Goal: Task Accomplishment & Management: Complete application form

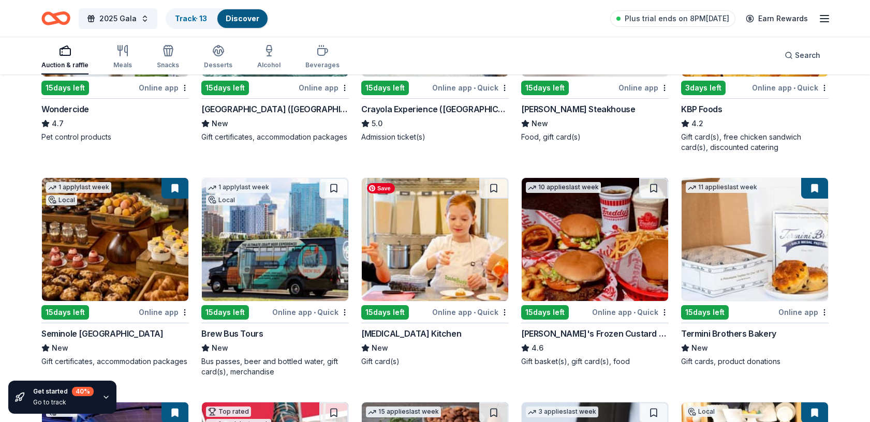
scroll to position [688, 0]
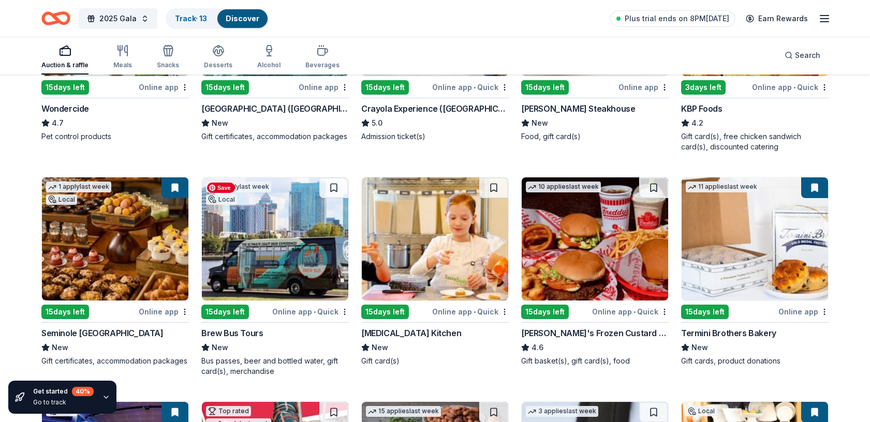
click at [258, 243] on img at bounding box center [275, 239] width 147 height 123
click at [419, 254] on img at bounding box center [435, 239] width 147 height 123
click at [575, 264] on img at bounding box center [595, 239] width 147 height 123
click at [746, 229] on img at bounding box center [755, 239] width 147 height 123
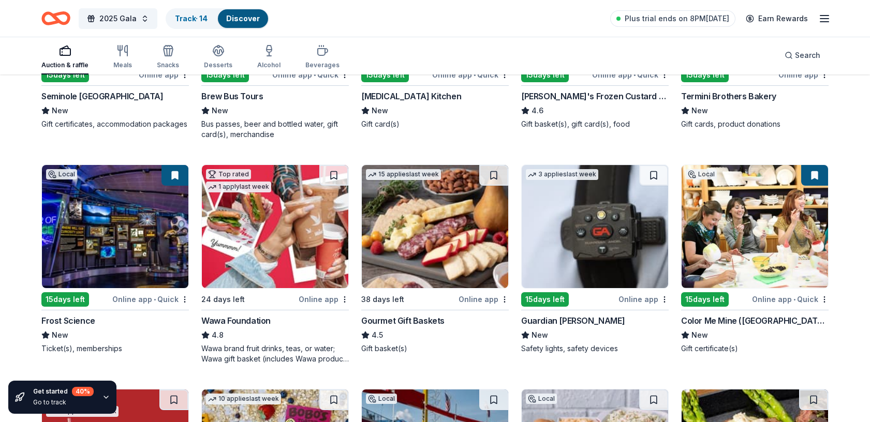
scroll to position [932, 0]
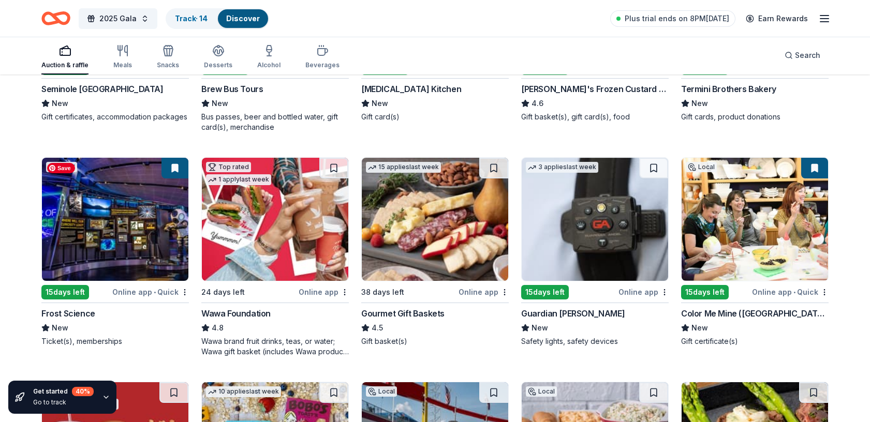
click at [132, 228] on img at bounding box center [115, 219] width 147 height 123
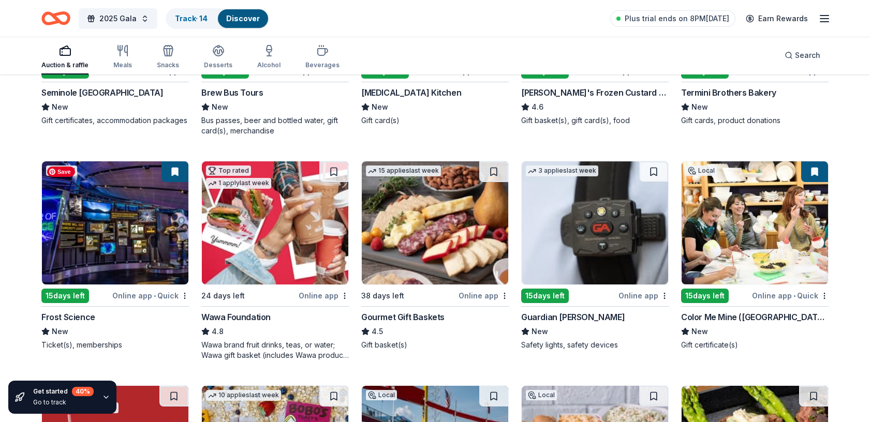
click at [141, 207] on img at bounding box center [115, 223] width 147 height 123
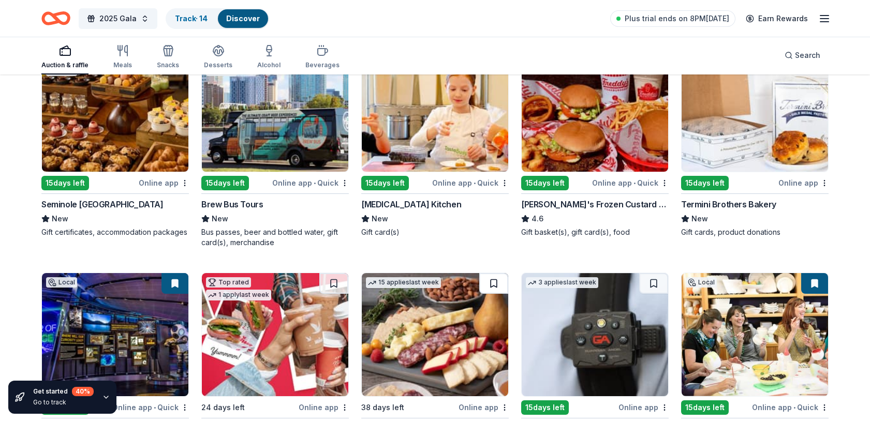
scroll to position [810, 0]
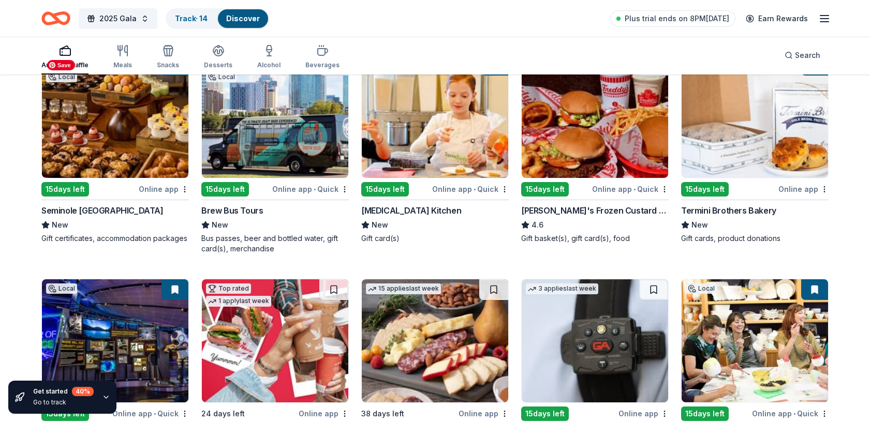
click at [156, 137] on img at bounding box center [115, 116] width 147 height 123
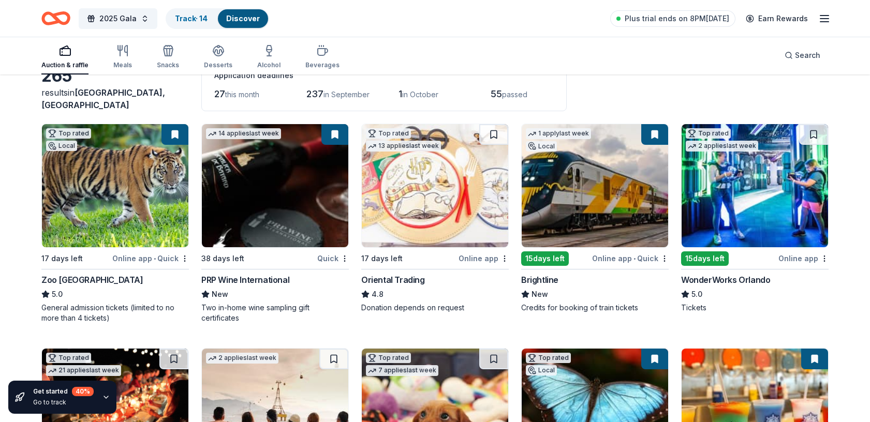
scroll to position [75, 0]
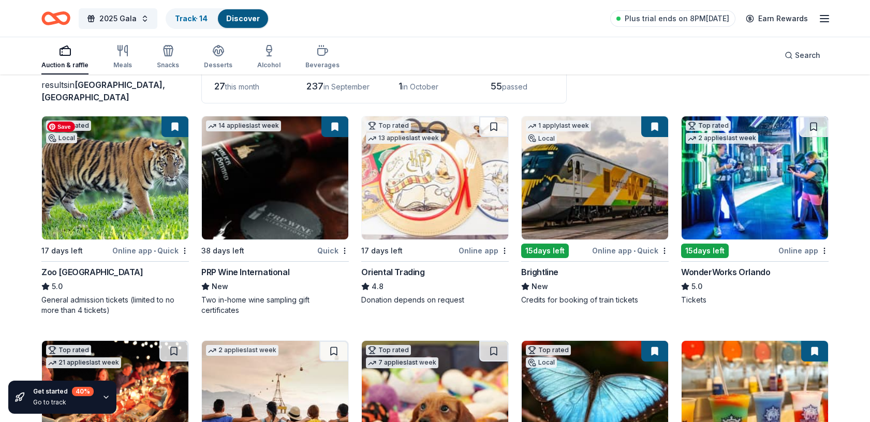
click at [124, 193] on img at bounding box center [115, 177] width 147 height 123
click at [302, 180] on img at bounding box center [275, 177] width 147 height 123
click at [474, 193] on img at bounding box center [435, 177] width 147 height 123
click at [656, 121] on button at bounding box center [654, 126] width 27 height 21
click at [586, 201] on img at bounding box center [595, 177] width 147 height 123
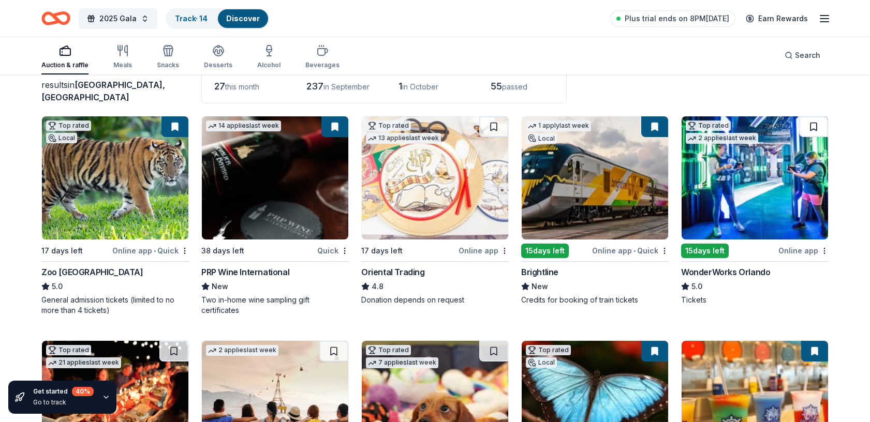
click at [814, 124] on button at bounding box center [813, 126] width 29 height 21
click at [785, 157] on img at bounding box center [755, 177] width 147 height 123
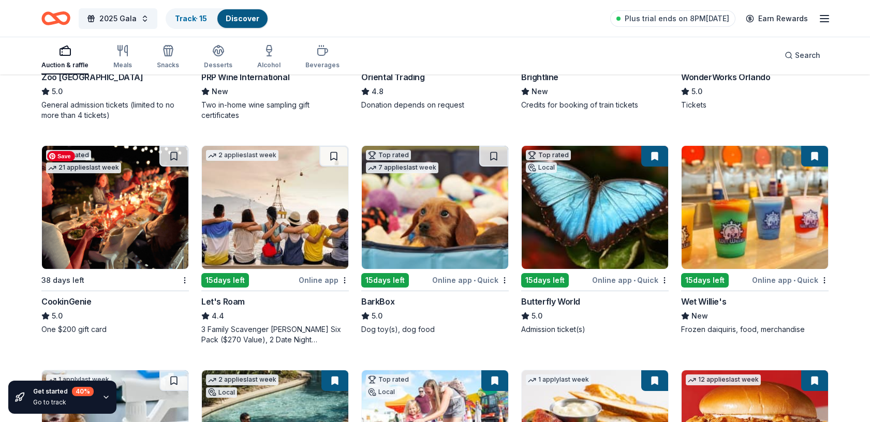
scroll to position [270, 0]
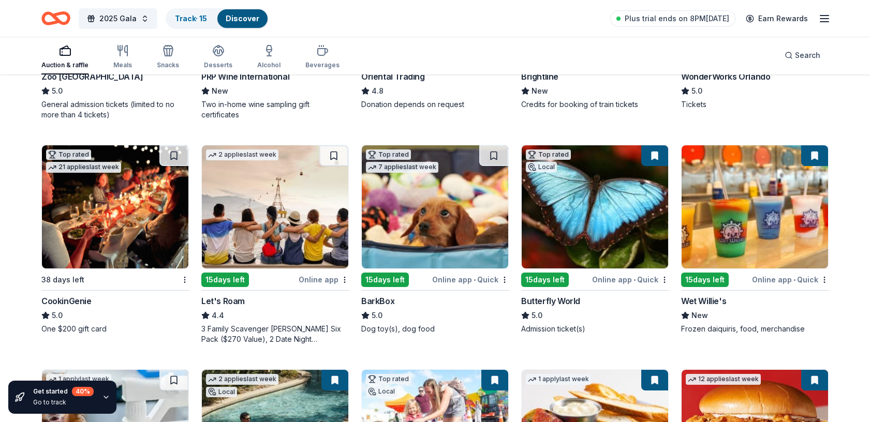
click at [654, 155] on button at bounding box center [654, 155] width 27 height 21
click at [617, 193] on img at bounding box center [595, 206] width 147 height 123
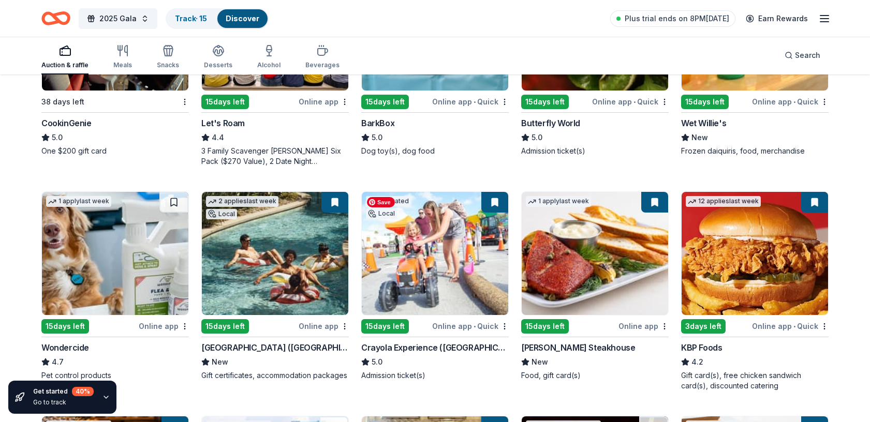
scroll to position [453, 0]
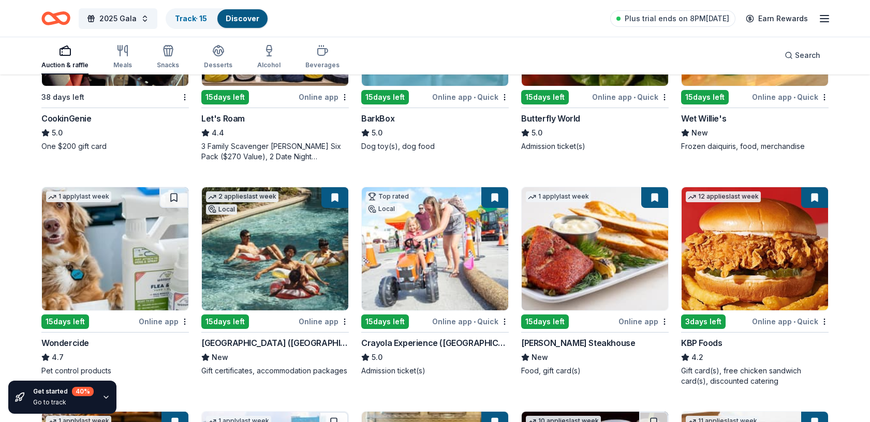
click at [337, 194] on button at bounding box center [335, 197] width 27 height 21
click at [314, 253] on img at bounding box center [275, 248] width 147 height 123
click at [426, 245] on img at bounding box center [435, 248] width 147 height 123
click at [588, 248] on img at bounding box center [595, 248] width 147 height 123
click at [775, 240] on img at bounding box center [755, 248] width 147 height 123
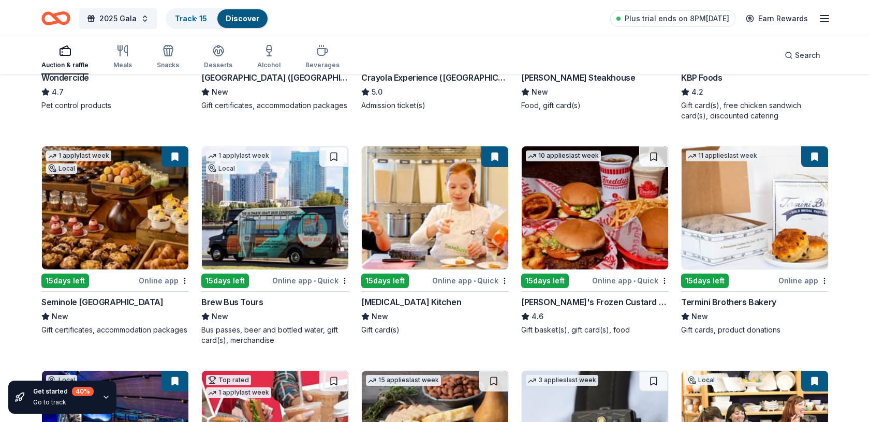
scroll to position [731, 0]
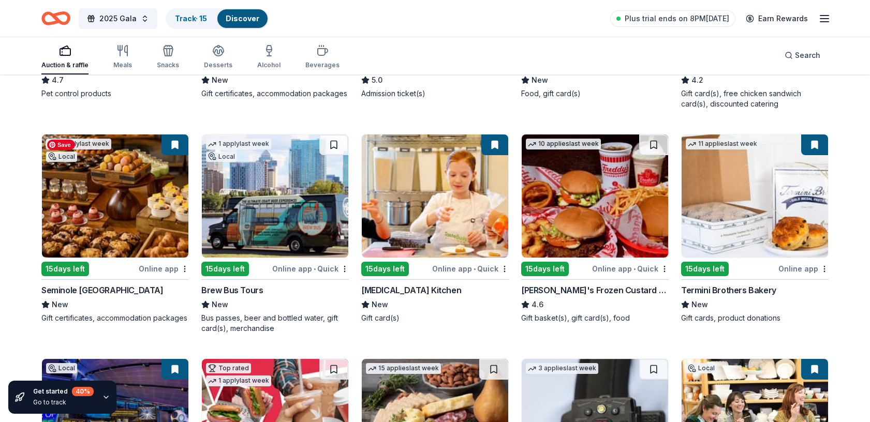
click at [157, 177] on img at bounding box center [115, 196] width 147 height 123
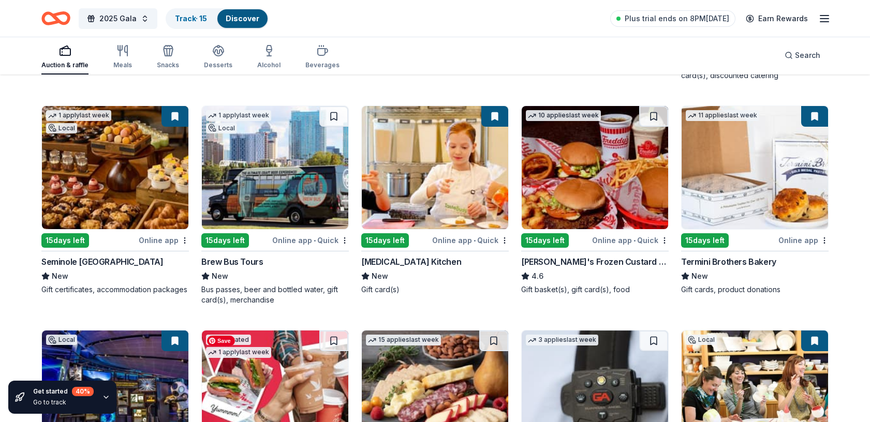
scroll to position [758, 0]
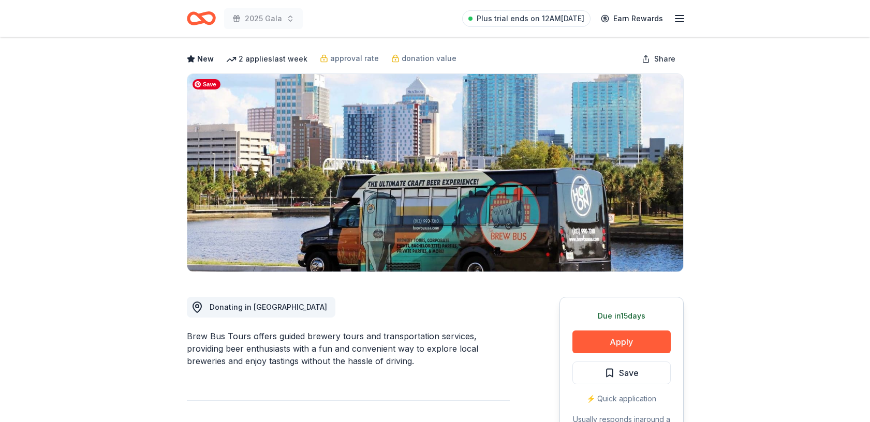
scroll to position [97, 0]
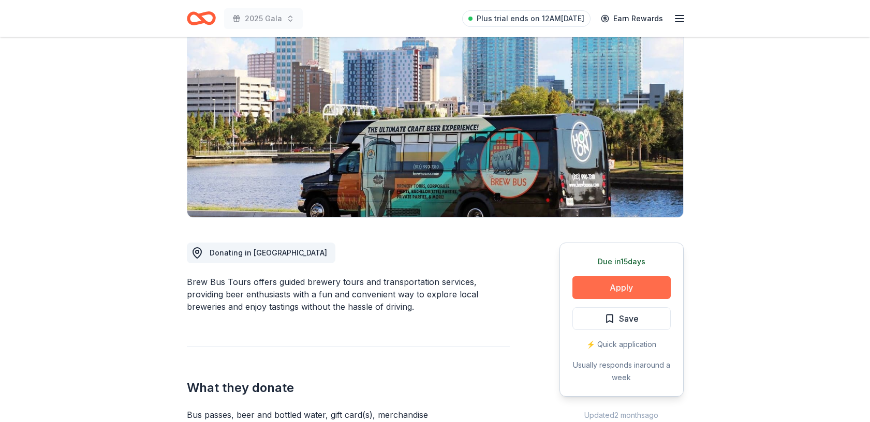
click at [616, 286] on button "Apply" at bounding box center [622, 287] width 98 height 23
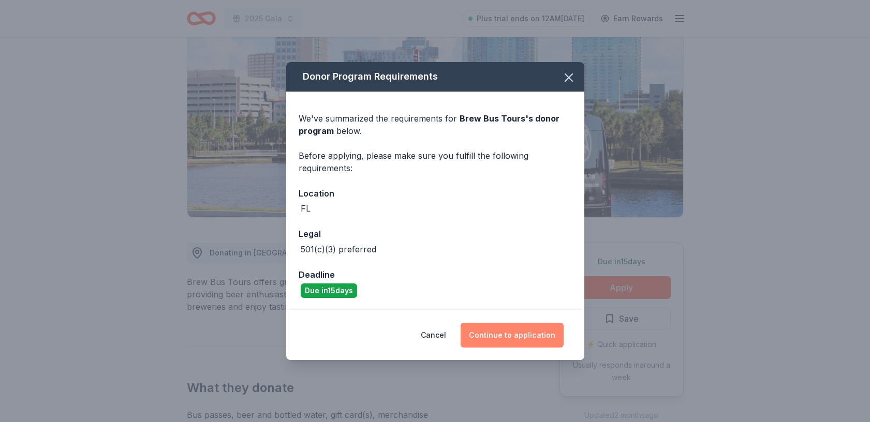
click at [524, 340] on button "Continue to application" at bounding box center [512, 335] width 103 height 25
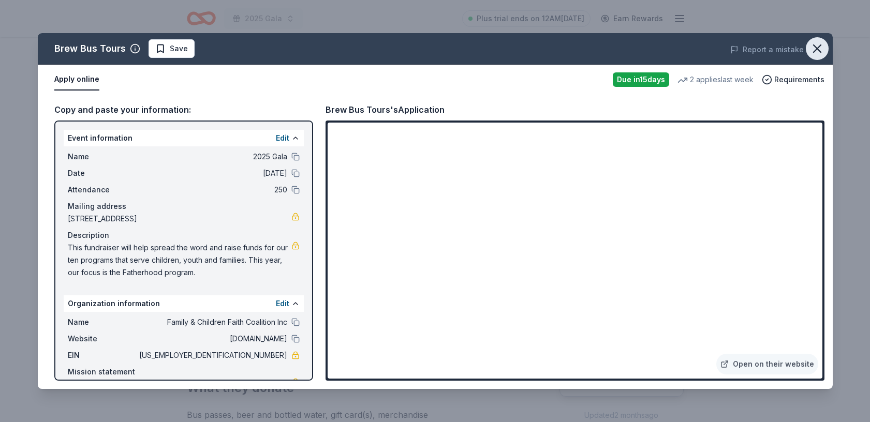
click at [819, 49] on icon "button" at bounding box center [817, 48] width 7 height 7
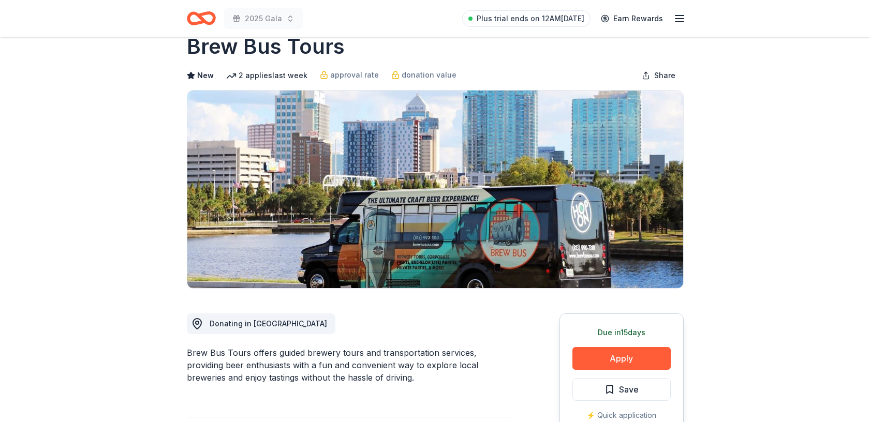
scroll to position [0, 0]
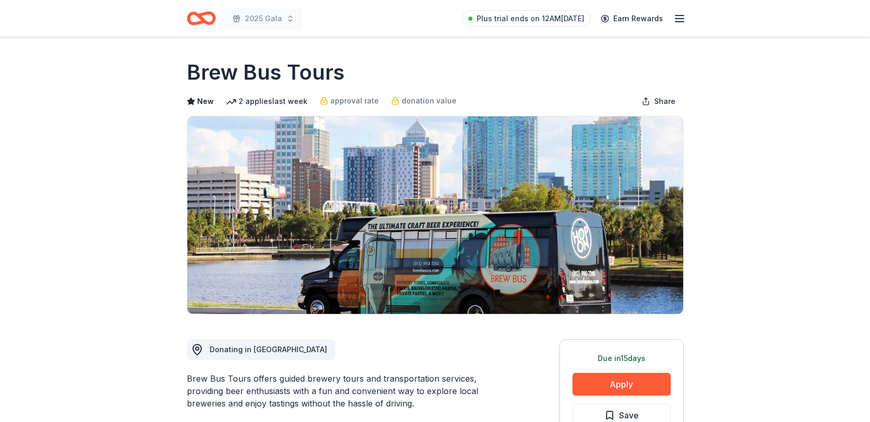
click at [194, 18] on icon "Home" at bounding box center [201, 18] width 29 height 24
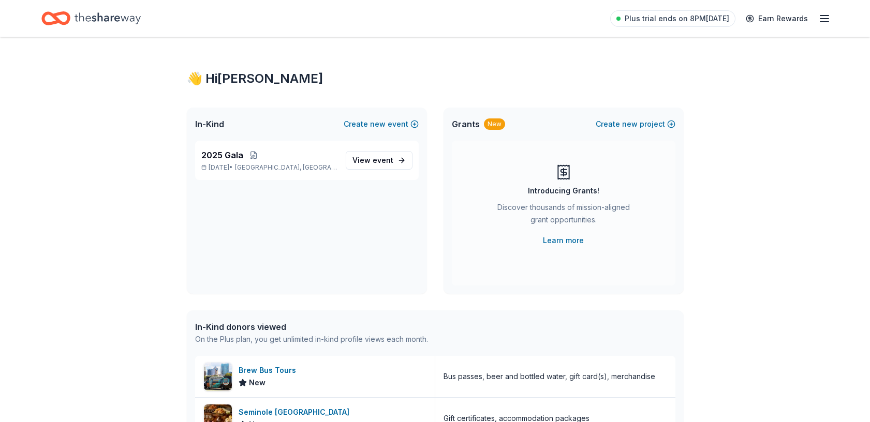
click at [824, 19] on icon "button" at bounding box center [825, 18] width 12 height 12
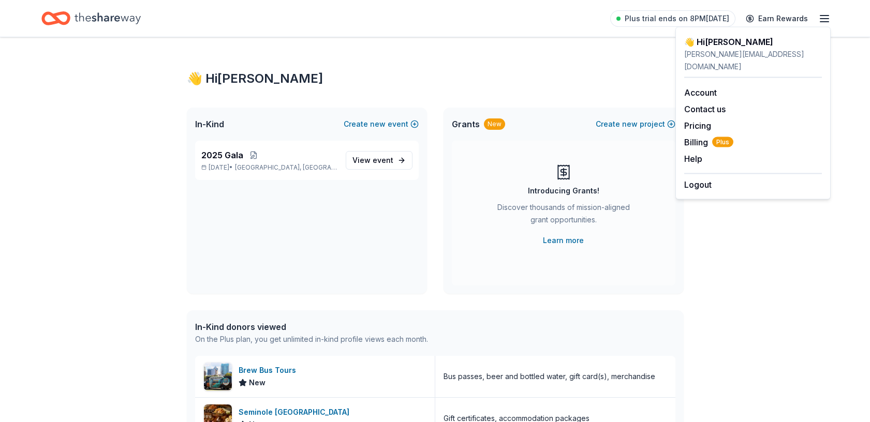
click at [747, 250] on div "👋 Hi Yvonne In-Kind Create new event 2025 Gala Oct 04, 2025 • West Miami, FL Vi…" at bounding box center [435, 398] width 870 height 723
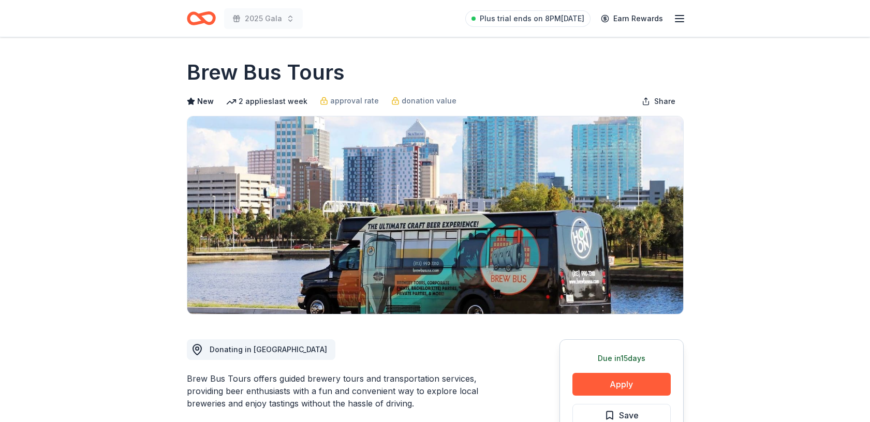
click at [677, 19] on line "button" at bounding box center [680, 19] width 8 height 0
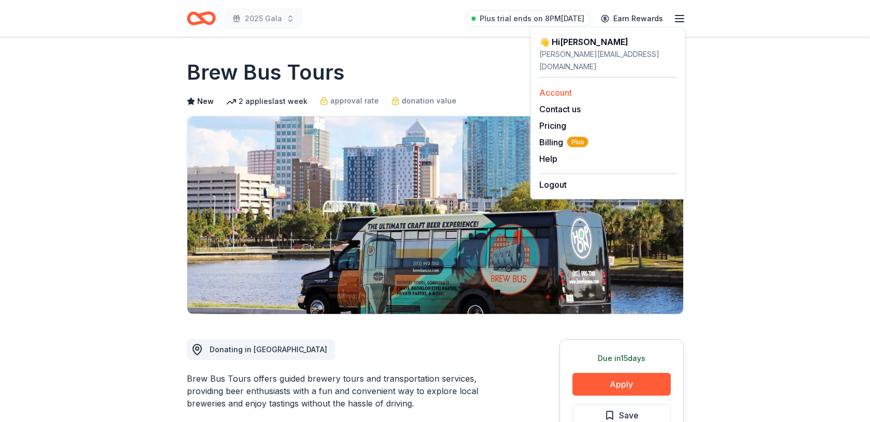
click at [605, 86] on div "Account" at bounding box center [608, 92] width 138 height 12
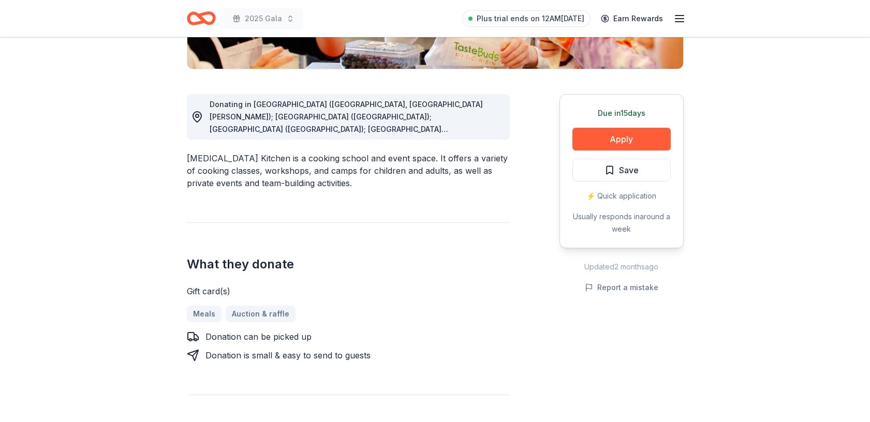
scroll to position [243, 0]
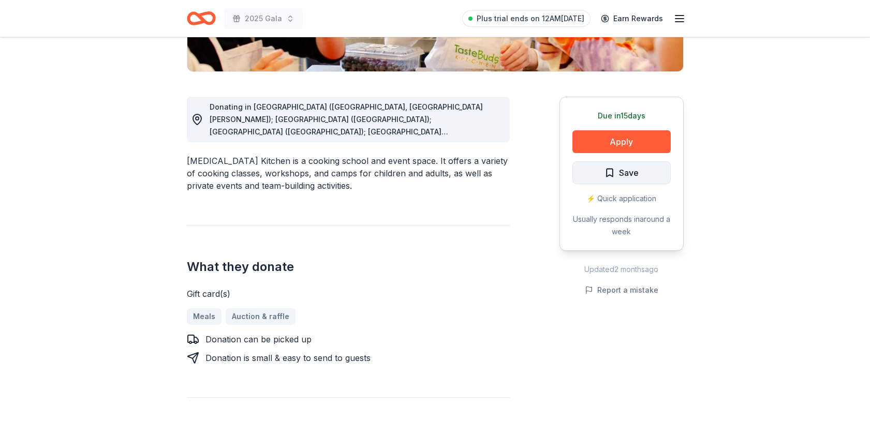
click at [611, 171] on span "Save" at bounding box center [622, 172] width 34 height 13
click at [611, 143] on button "Apply" at bounding box center [622, 141] width 98 height 23
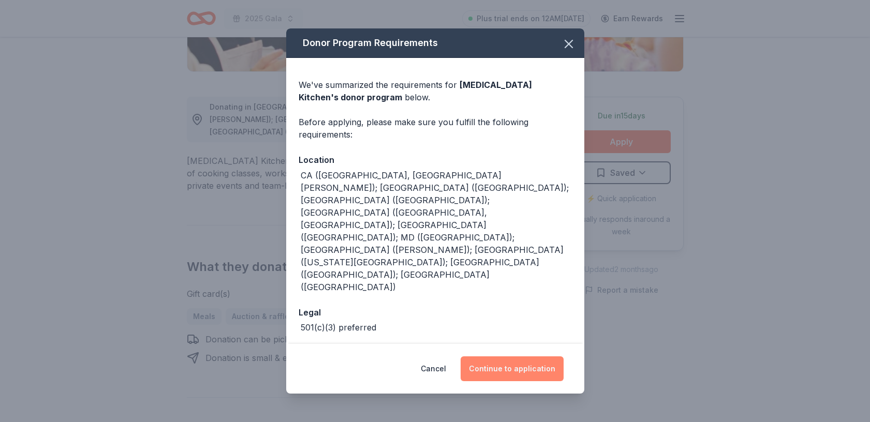
click at [513, 357] on button "Continue to application" at bounding box center [512, 369] width 103 height 25
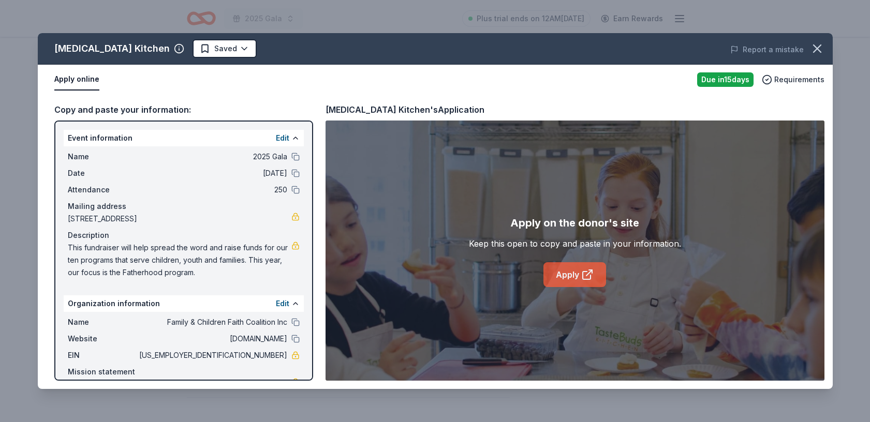
click at [565, 271] on link "Apply" at bounding box center [575, 274] width 63 height 25
click at [821, 43] on icon "button" at bounding box center [817, 48] width 14 height 14
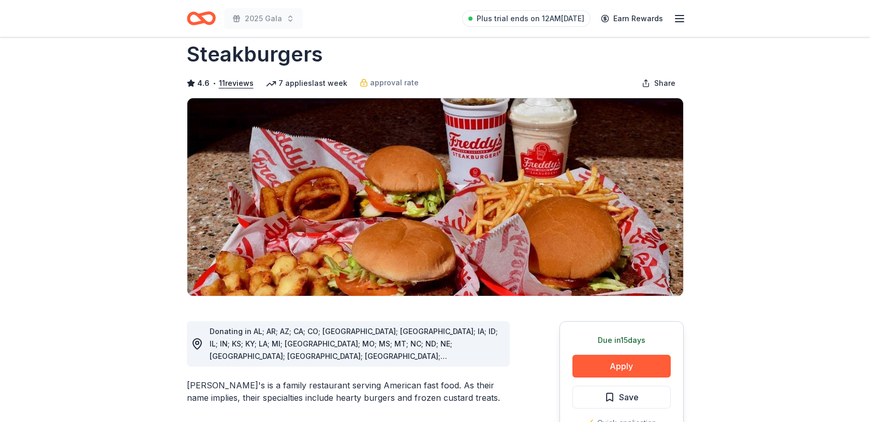
scroll to position [45, 0]
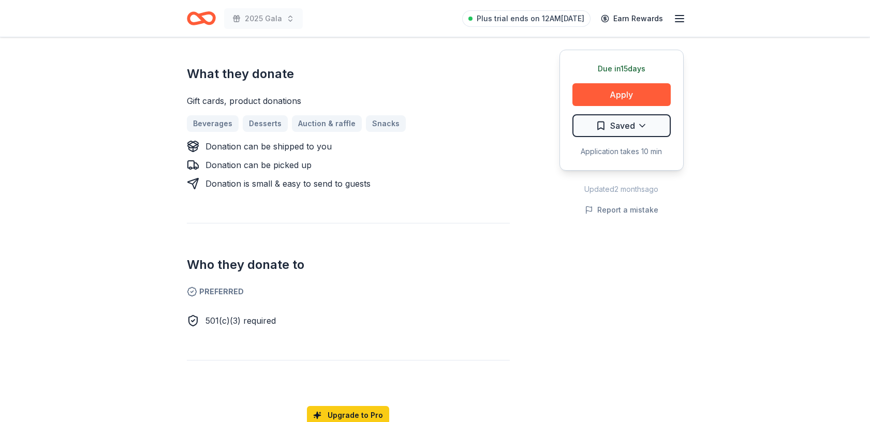
scroll to position [390, 0]
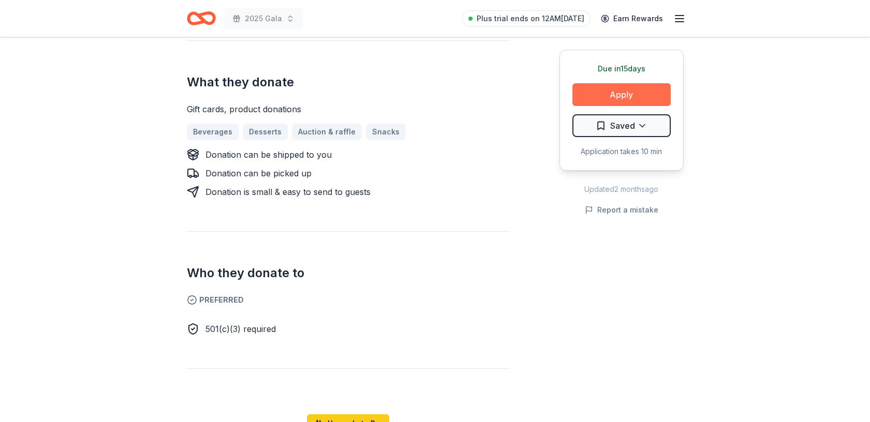
click at [622, 92] on button "Apply" at bounding box center [622, 94] width 98 height 23
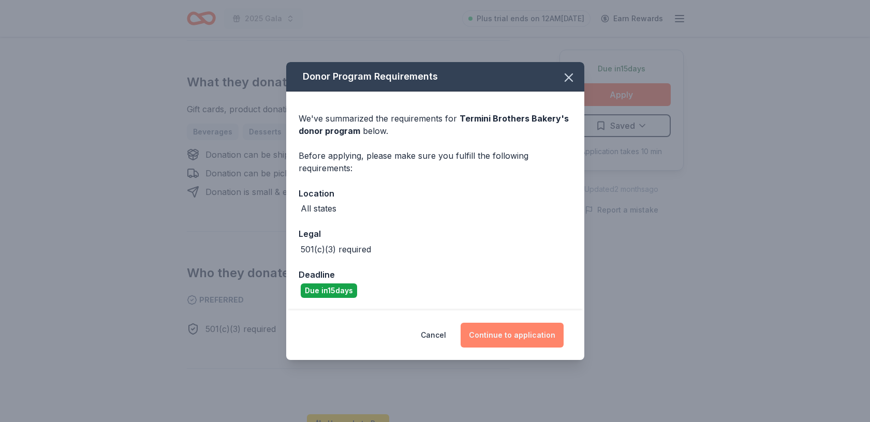
click at [523, 338] on button "Continue to application" at bounding box center [512, 335] width 103 height 25
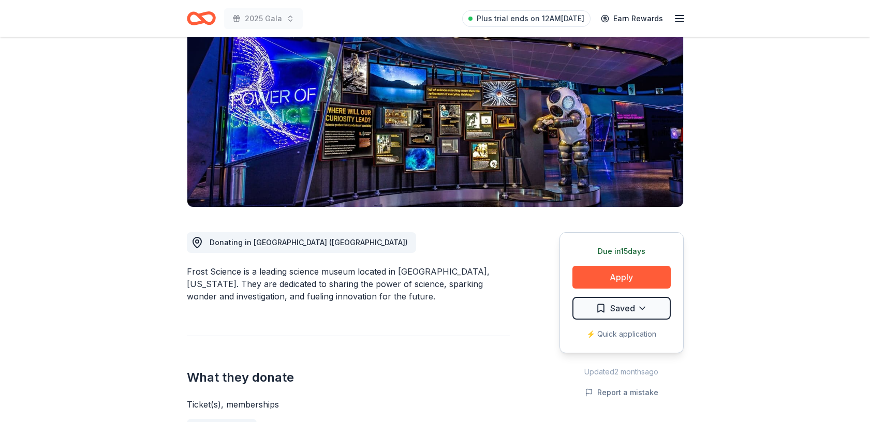
scroll to position [122, 0]
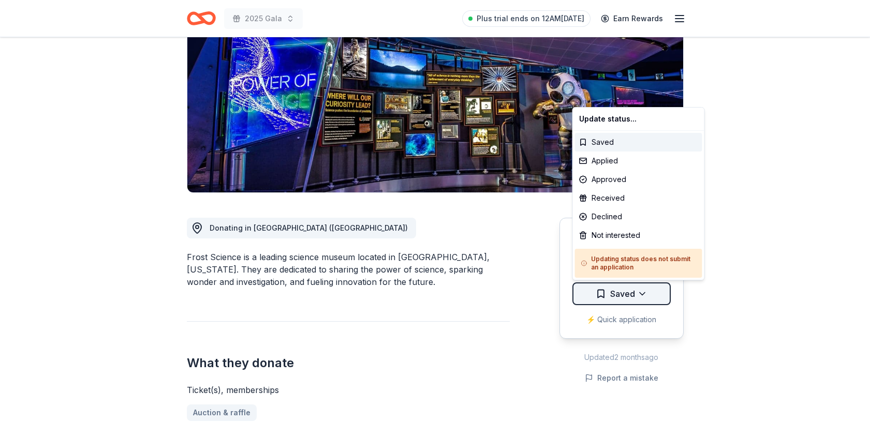
click at [627, 290] on html "2025 Gala Plus trial ends on 12AM[DATE] Earn Rewards Due [DATE] Share Frost Sci…" at bounding box center [435, 89] width 870 height 422
click at [607, 161] on div "Applied" at bounding box center [638, 161] width 127 height 19
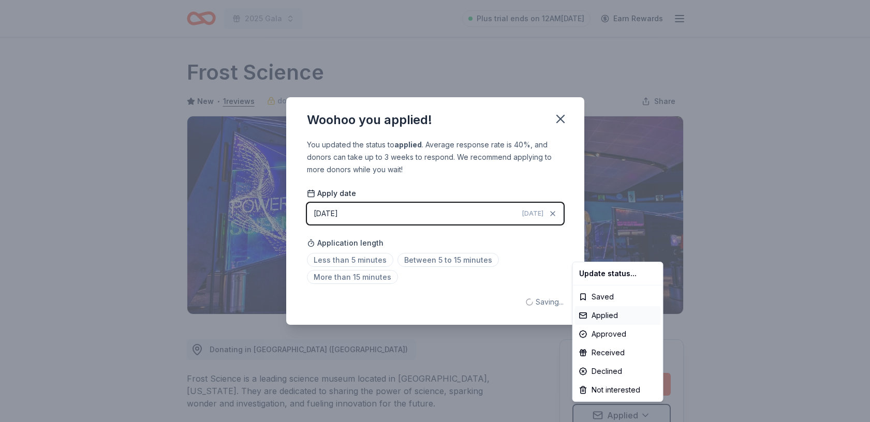
scroll to position [0, 0]
click at [561, 125] on html "2025 Gala Plus trial ends on 12AM, 8/26 Earn Rewards Due in 15 days Share Frost…" at bounding box center [435, 211] width 870 height 422
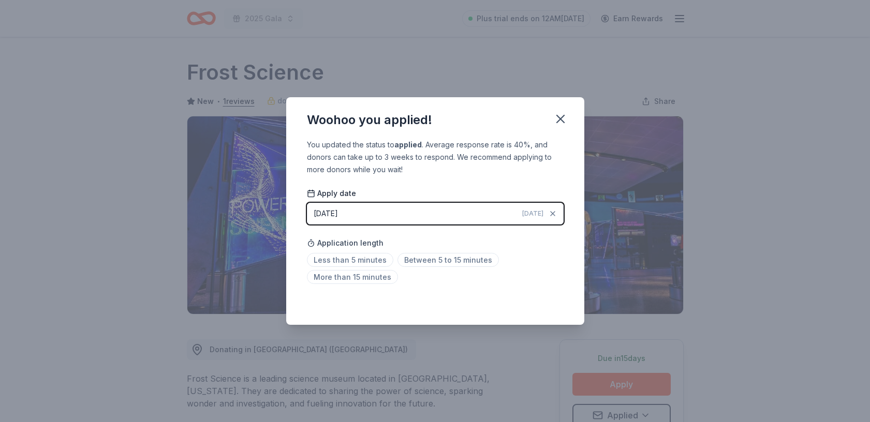
scroll to position [5, 0]
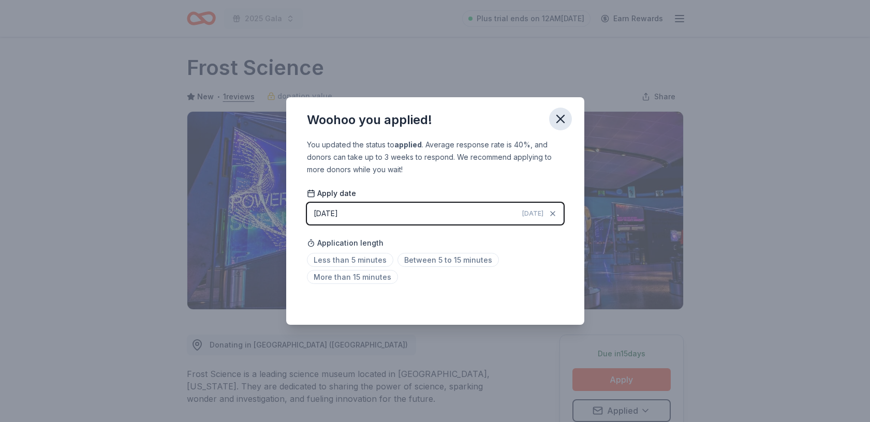
click at [562, 119] on icon "button" at bounding box center [560, 119] width 14 height 14
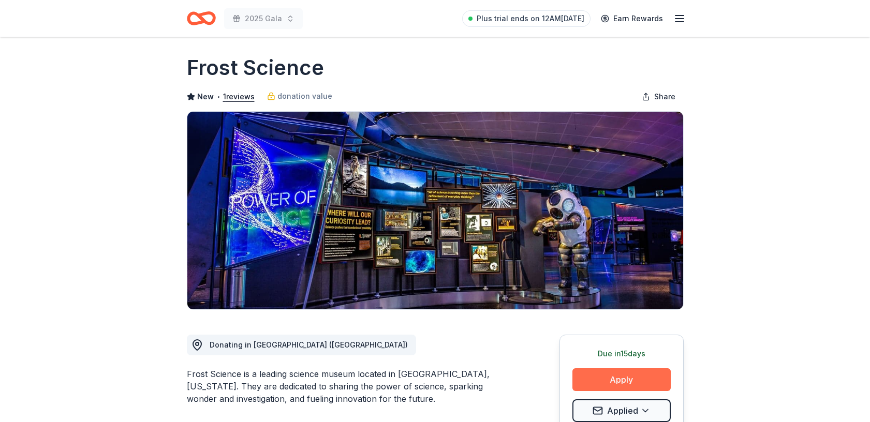
click at [620, 374] on button "Apply" at bounding box center [622, 380] width 98 height 23
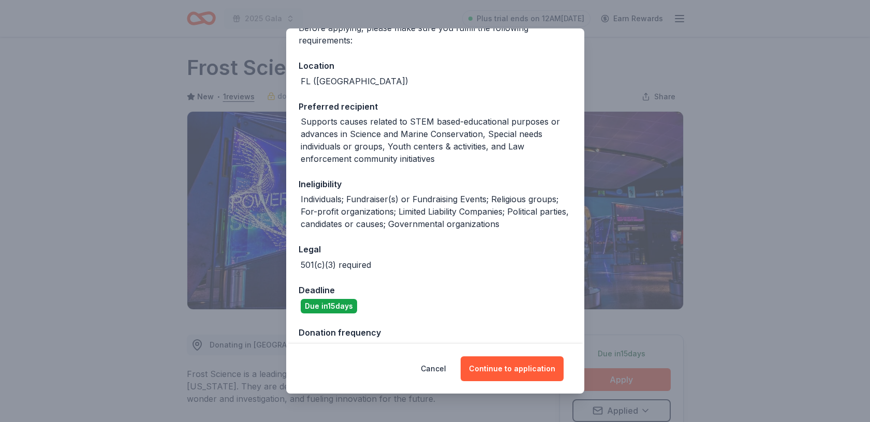
scroll to position [116, 0]
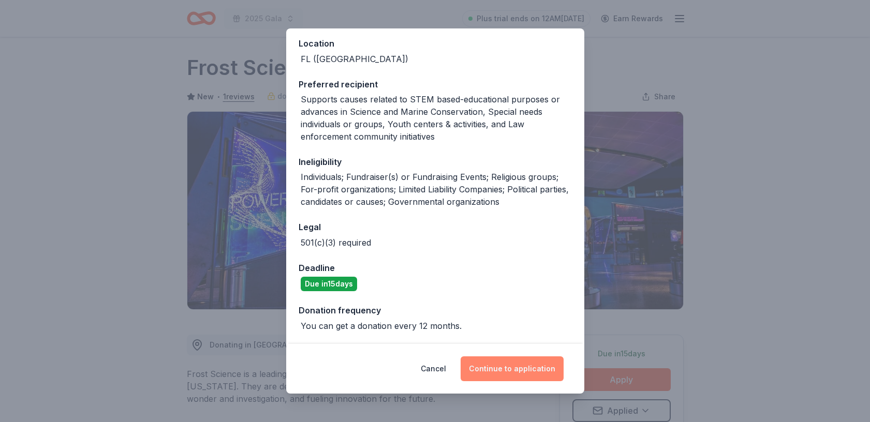
click at [505, 365] on button "Continue to application" at bounding box center [512, 369] width 103 height 25
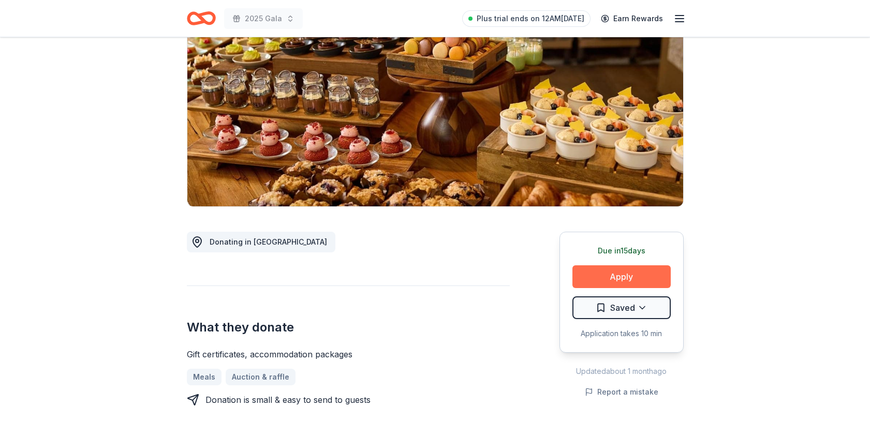
scroll to position [122, 0]
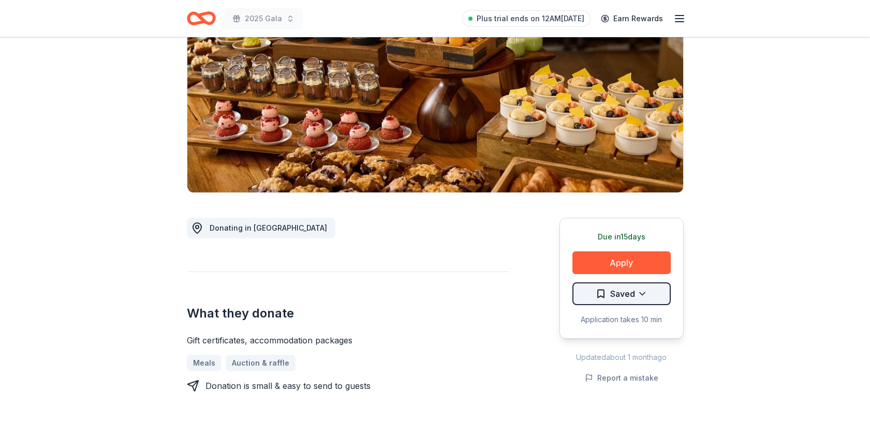
click at [644, 296] on html "2025 Gala Plus trial ends on 12AM, 8/26 Earn Rewards Due in 15 days Share Semin…" at bounding box center [435, 89] width 870 height 422
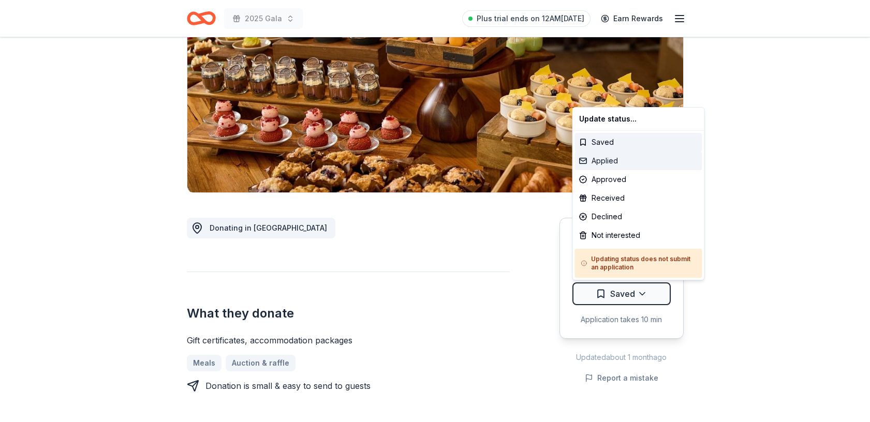
click at [620, 161] on div "Applied" at bounding box center [638, 161] width 127 height 19
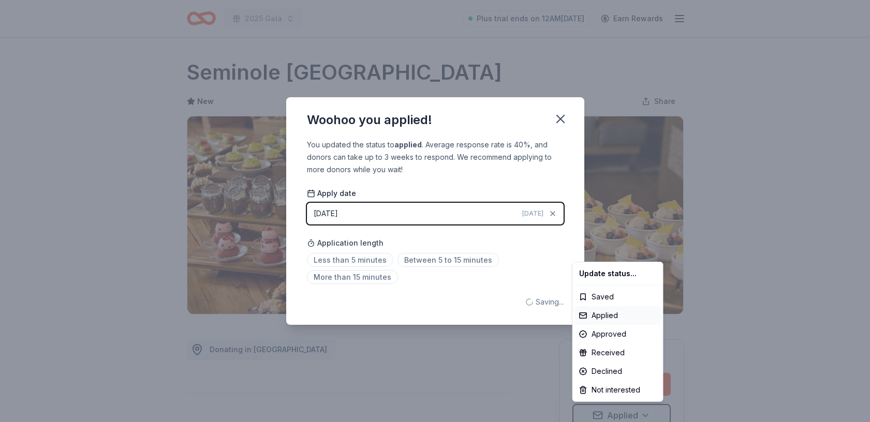
scroll to position [0, 0]
click at [560, 118] on html "2025 Gala Plus trial ends on 12AM, 8/26 Earn Rewards Due in 15 days Share Semin…" at bounding box center [435, 211] width 870 height 422
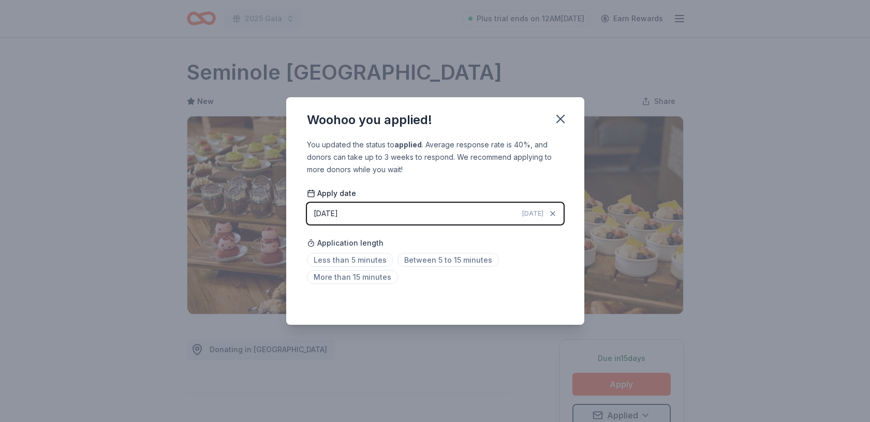
scroll to position [5, 0]
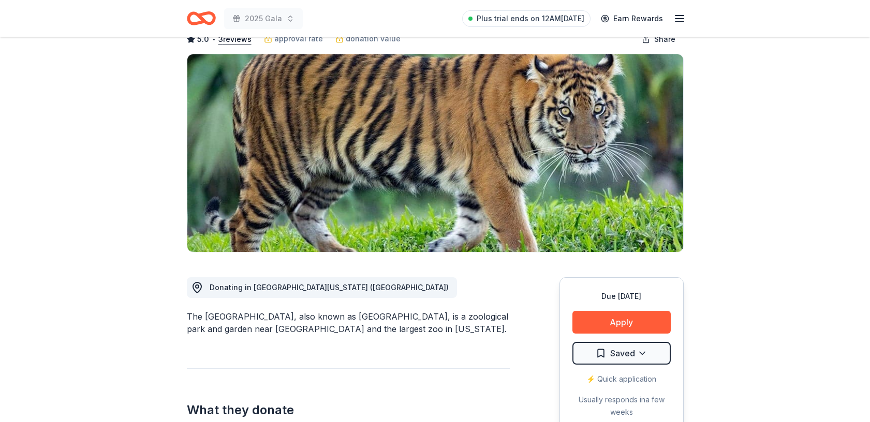
scroll to position [93, 0]
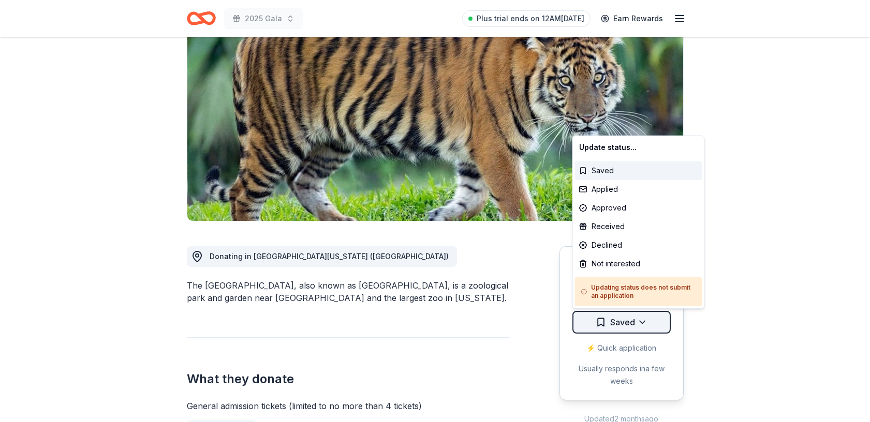
click at [645, 320] on html "2025 Gala Plus trial ends on 12AM[DATE] Earn Rewards Due [DATE] Share Zoo [GEOG…" at bounding box center [435, 118] width 870 height 422
click at [628, 187] on div "Applied" at bounding box center [638, 189] width 127 height 19
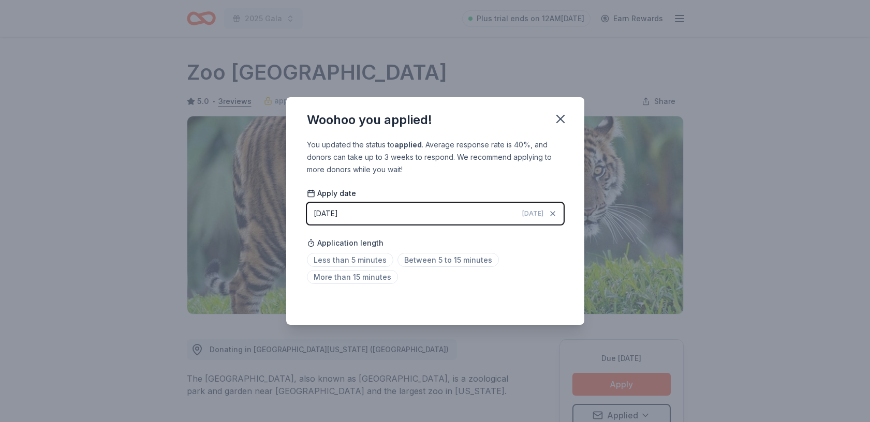
scroll to position [5, 0]
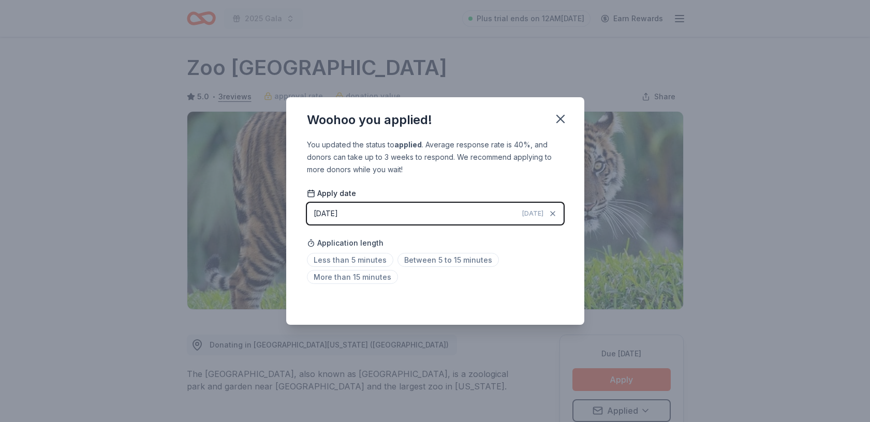
click at [558, 116] on html "2025 Gala Plus trial ends on 12AM[DATE] Earn Rewards Due [DATE] Share Zoo [GEOG…" at bounding box center [435, 206] width 870 height 422
click at [558, 116] on icon "button" at bounding box center [560, 119] width 14 height 14
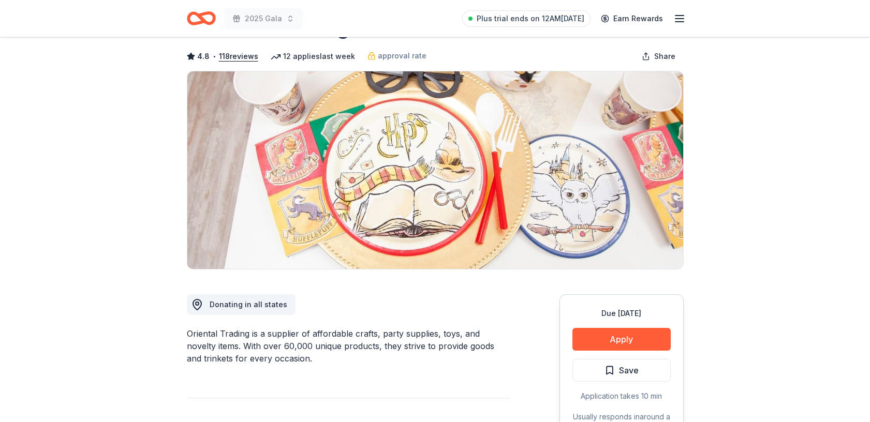
scroll to position [47, 0]
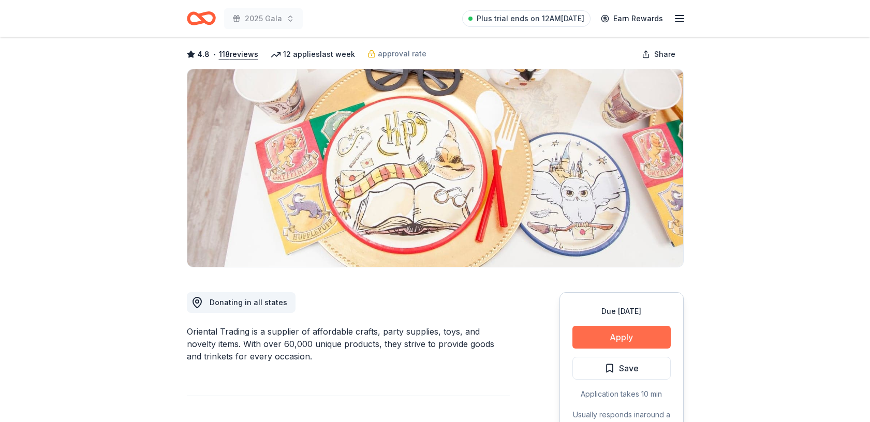
click at [615, 339] on button "Apply" at bounding box center [622, 337] width 98 height 23
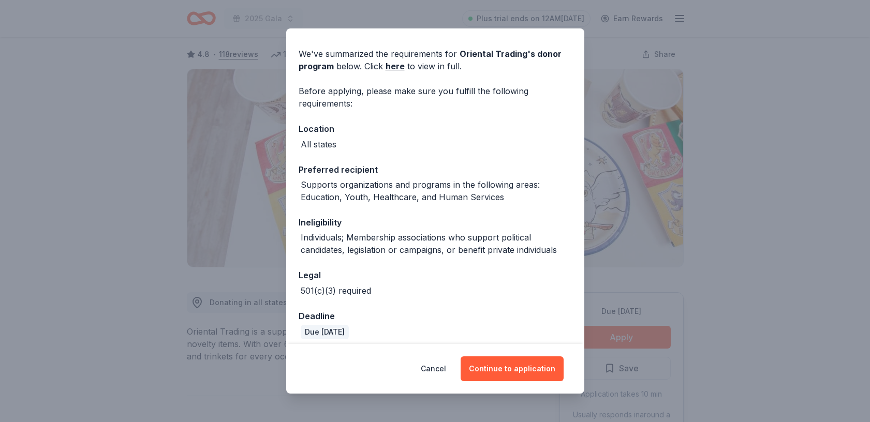
scroll to position [39, 0]
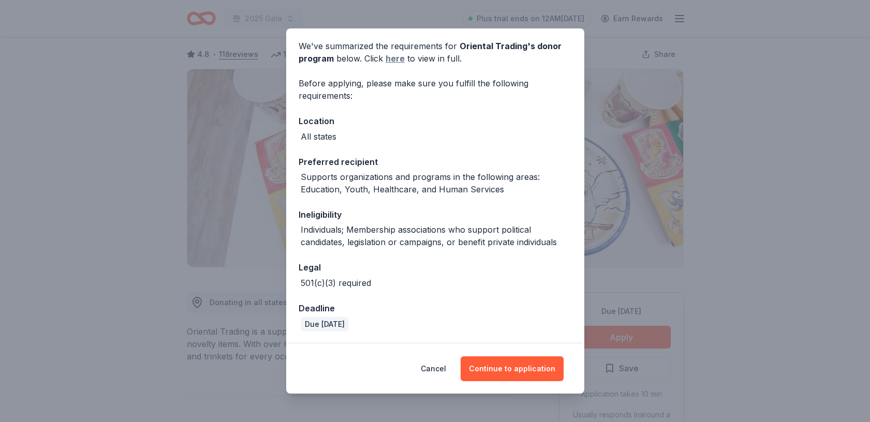
click at [394, 57] on link "here" at bounding box center [395, 58] width 19 height 12
click at [493, 368] on button "Continue to application" at bounding box center [512, 369] width 103 height 25
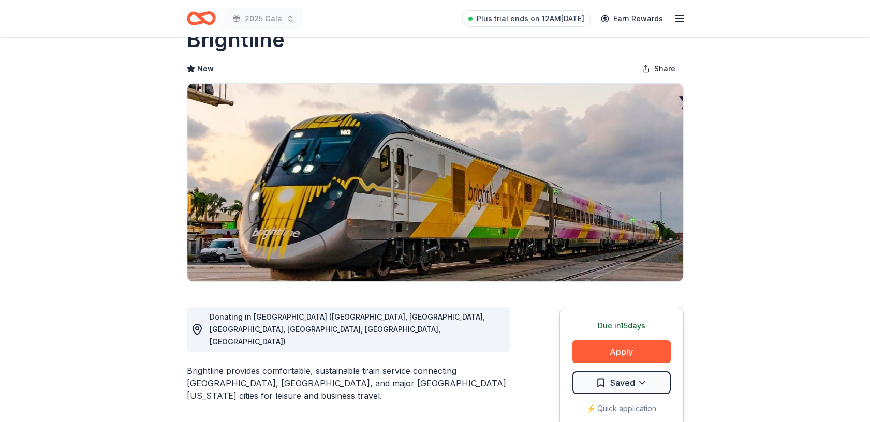
scroll to position [59, 0]
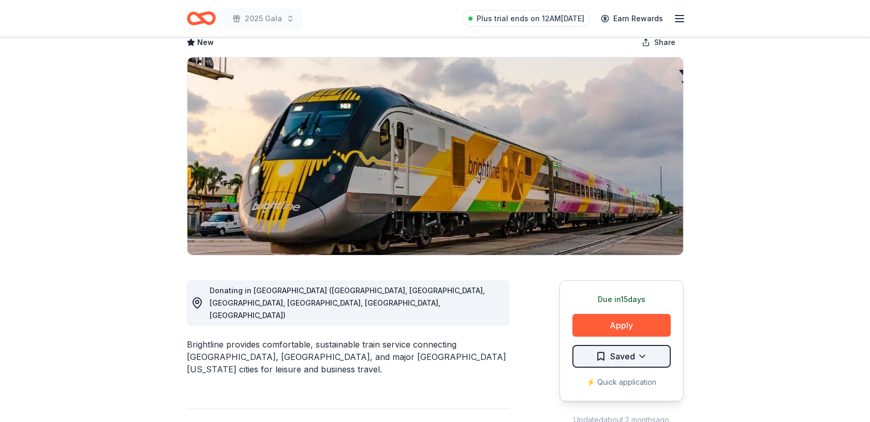
click at [643, 357] on html "2025 Gala Plus trial ends on 12AM, 8/26 Earn Rewards Due in 15 days Share Brigh…" at bounding box center [435, 152] width 870 height 422
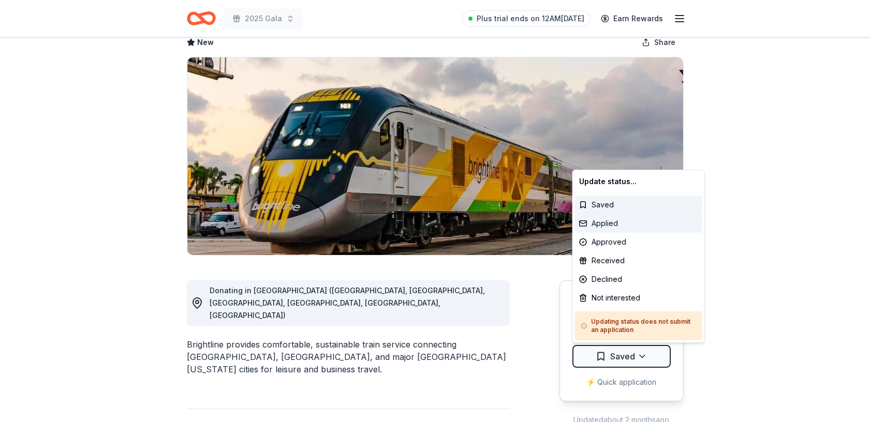
click at [623, 221] on div "Applied" at bounding box center [638, 223] width 127 height 19
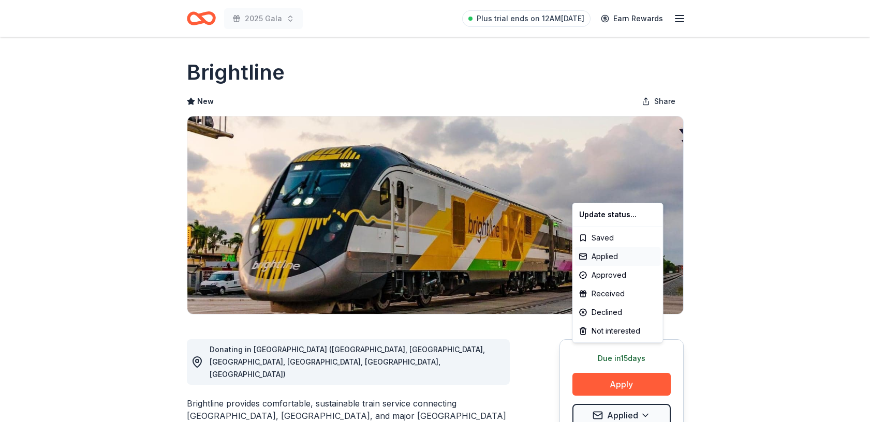
scroll to position [0, 0]
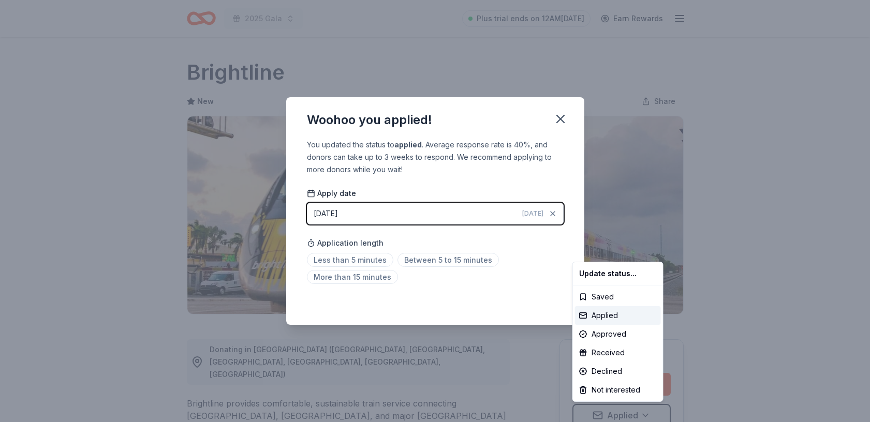
click at [560, 121] on html "2025 Gala Plus trial ends on 12AM, 8/26 Earn Rewards Due in 15 days Share Brigh…" at bounding box center [435, 211] width 870 height 422
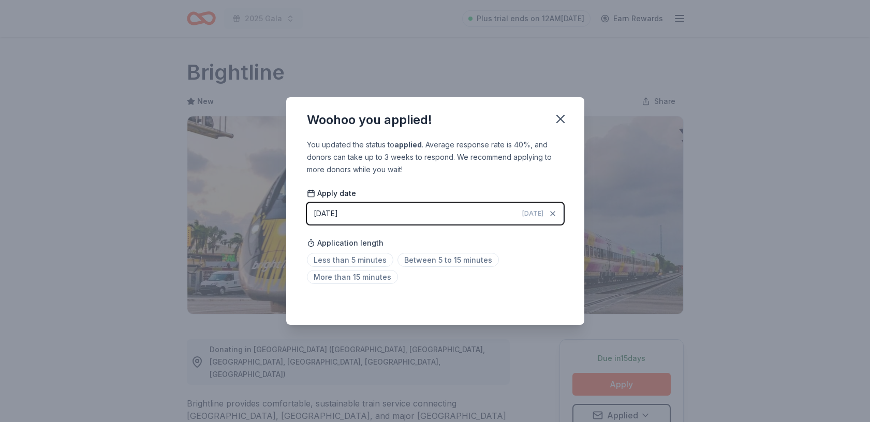
scroll to position [5, 0]
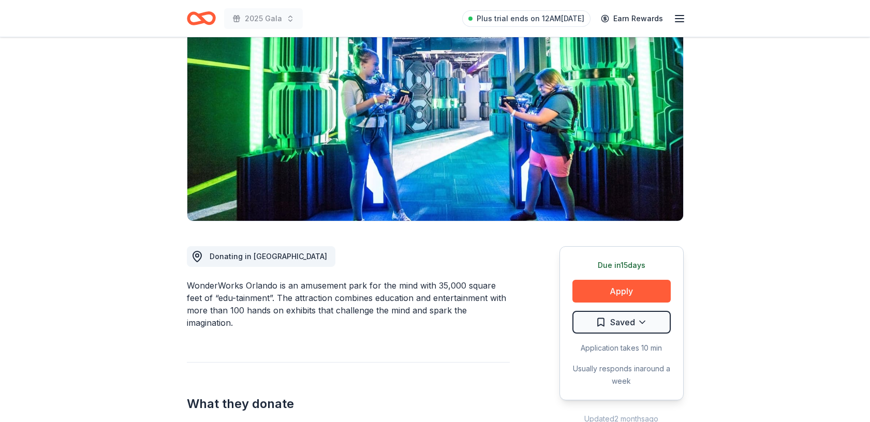
scroll to position [135, 0]
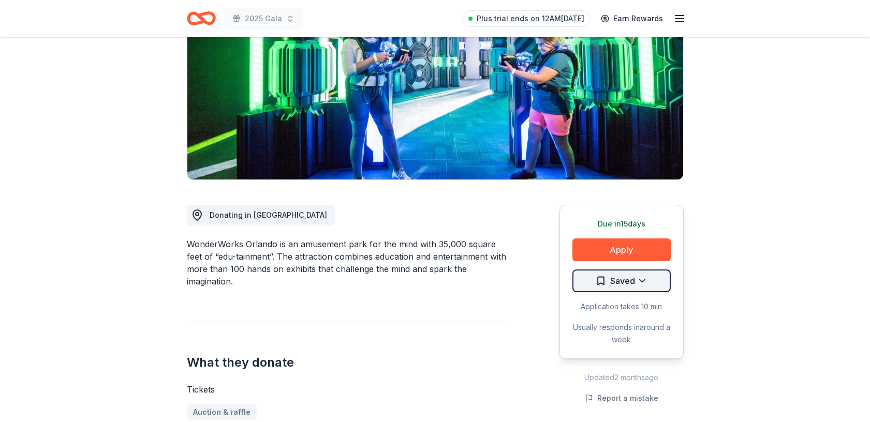
click at [644, 278] on html "2025 Gala Plus trial ends on 12AM[DATE] Earn Rewards Due [DATE] Share WonderWor…" at bounding box center [435, 76] width 870 height 422
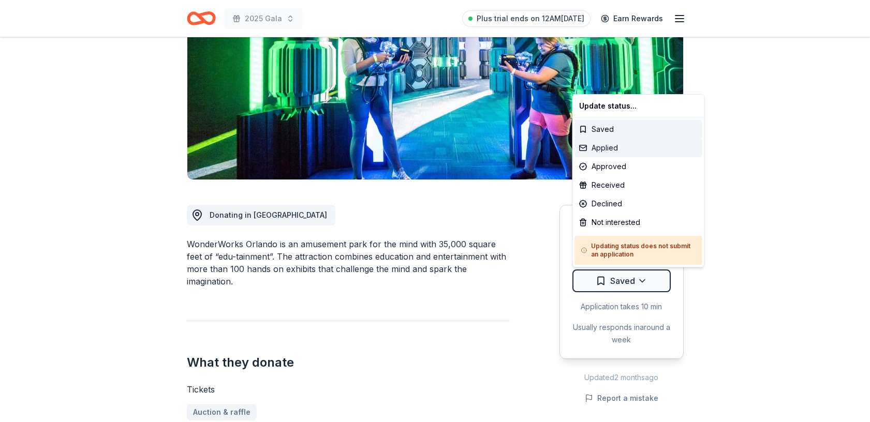
click at [622, 148] on div "Applied" at bounding box center [638, 148] width 127 height 19
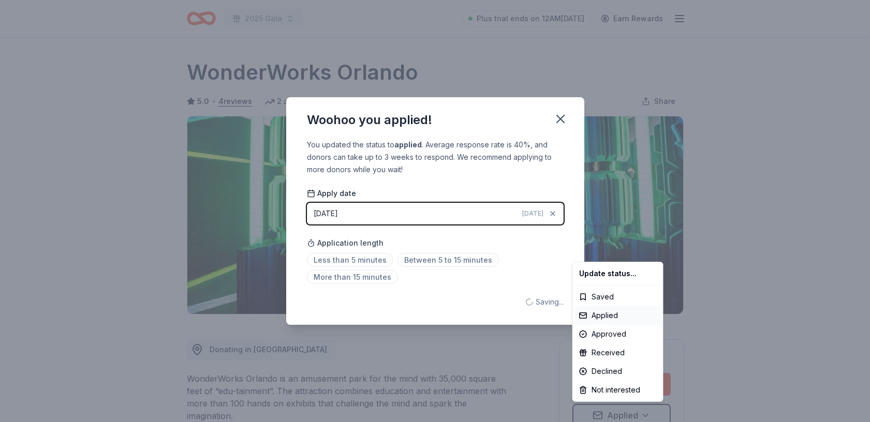
scroll to position [0, 0]
click at [560, 116] on html "2025 Gala Plus trial ends on 12AM, 8/26 Earn Rewards Due in 15 days Share Wonde…" at bounding box center [435, 211] width 870 height 422
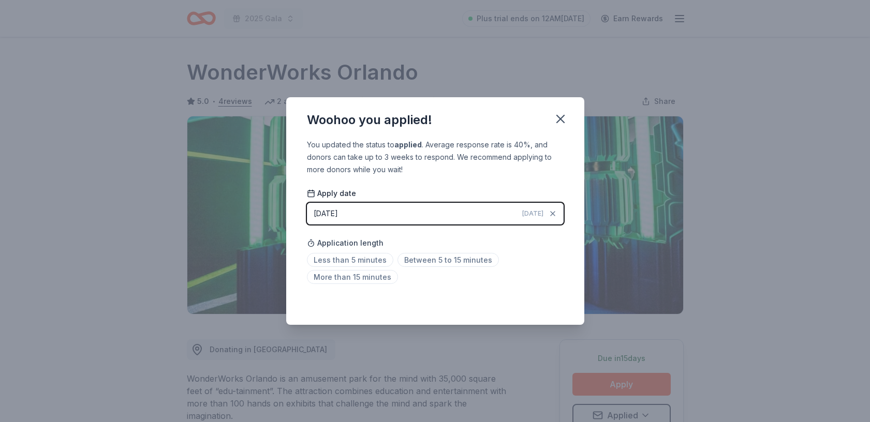
scroll to position [5, 0]
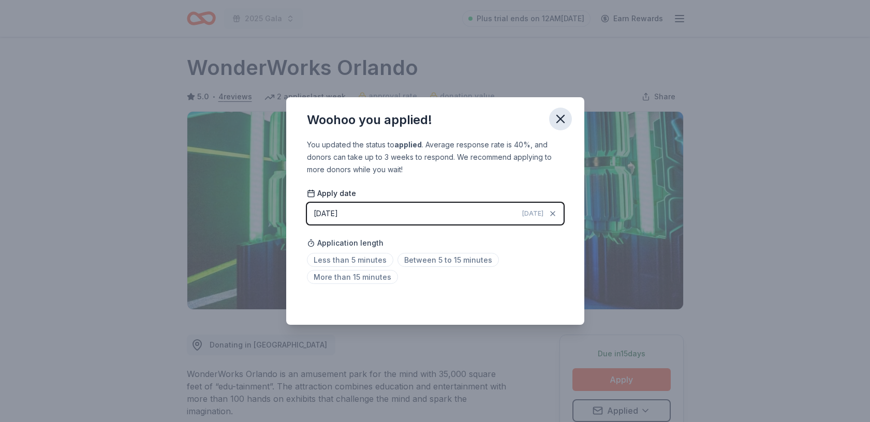
click at [560, 115] on icon "button" at bounding box center [560, 119] width 14 height 14
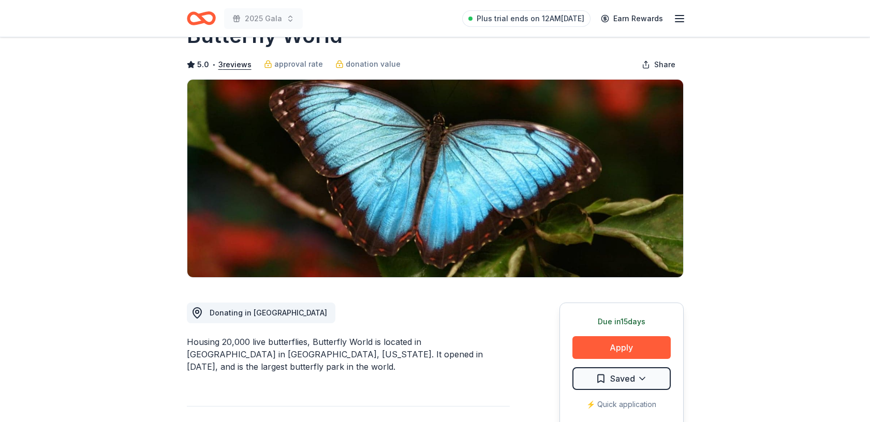
scroll to position [82, 0]
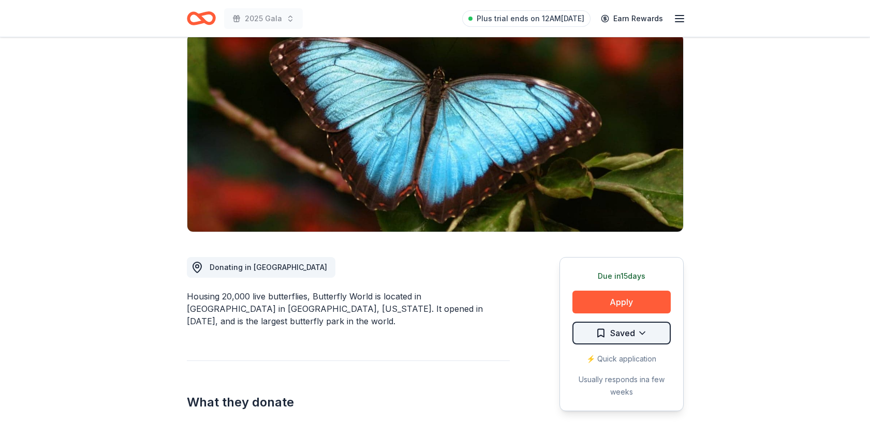
click at [641, 331] on html "2025 Gala Plus trial ends on 12AM[DATE] Earn Rewards Due [DATE] Share Butterfly…" at bounding box center [435, 129] width 870 height 422
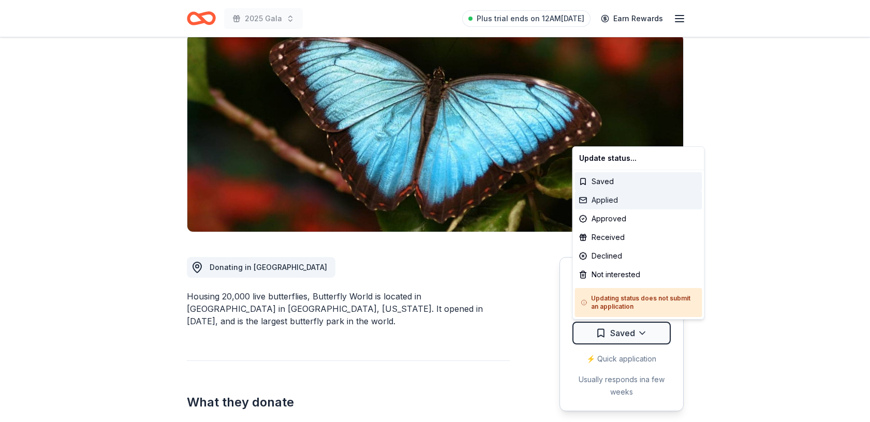
click at [612, 200] on div "Applied" at bounding box center [638, 200] width 127 height 19
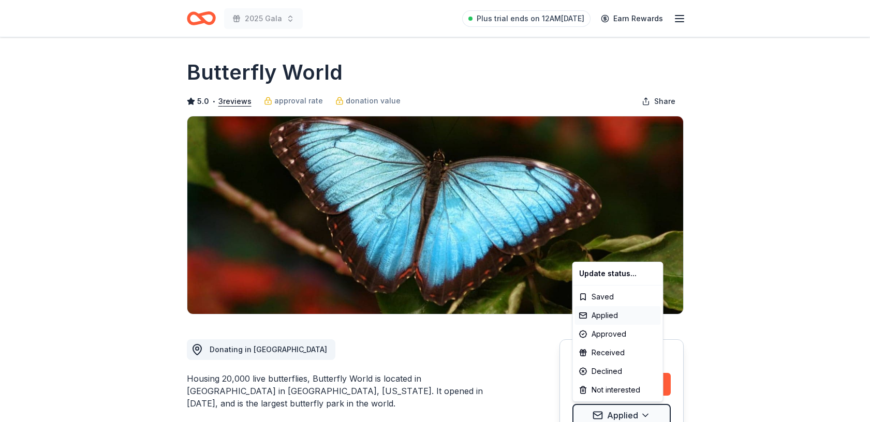
scroll to position [0, 0]
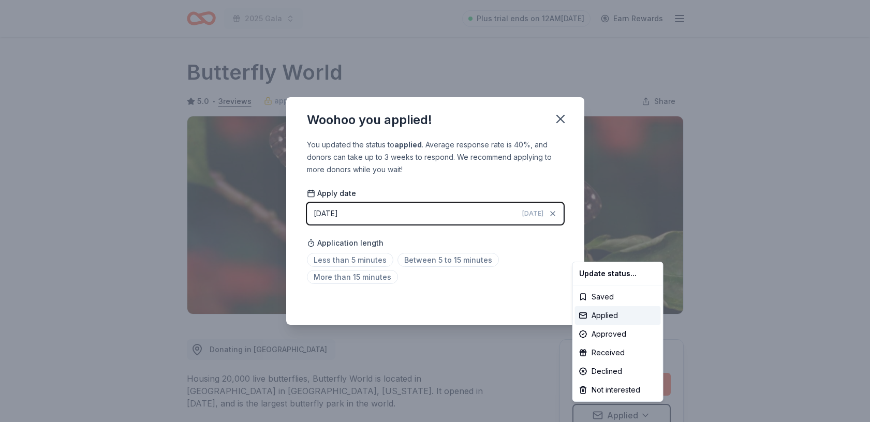
click at [564, 119] on html "2025 Gala Plus trial ends on 12AM[DATE] Earn Rewards Due [DATE] Share Butterfly…" at bounding box center [435, 211] width 870 height 422
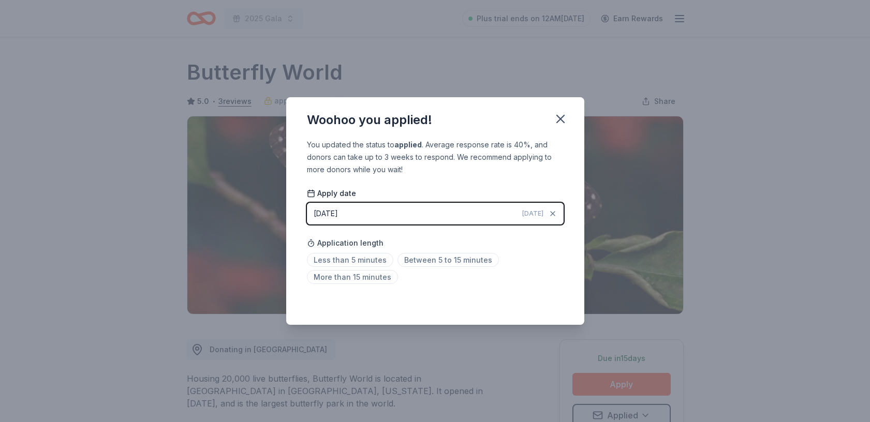
scroll to position [5, 0]
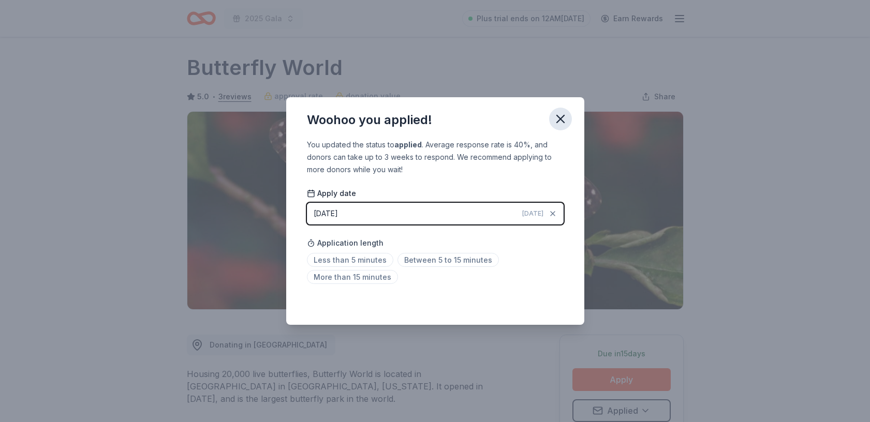
click at [562, 118] on icon "button" at bounding box center [560, 118] width 7 height 7
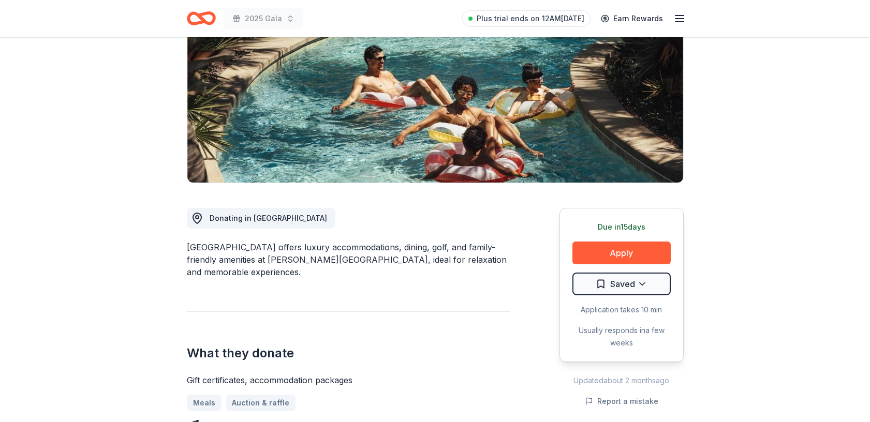
scroll to position [151, 0]
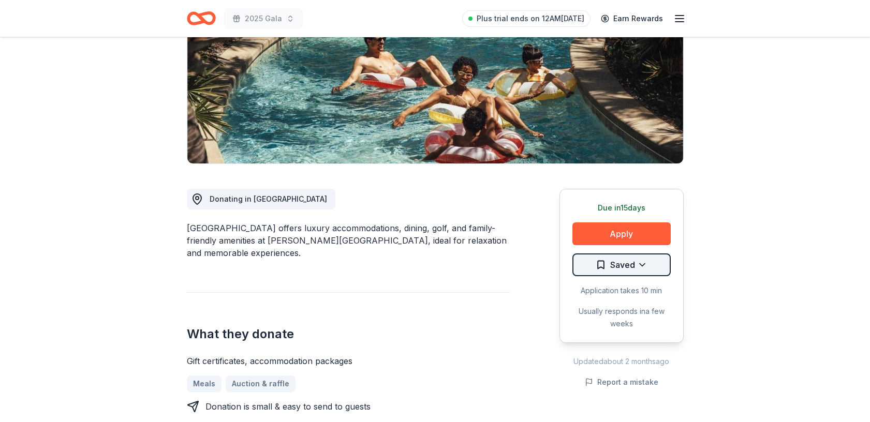
click at [617, 264] on html "2025 Gala Plus trial ends on 12AM[DATE] Earn Rewards Due [DATE] Share [GEOGRAPH…" at bounding box center [435, 60] width 870 height 422
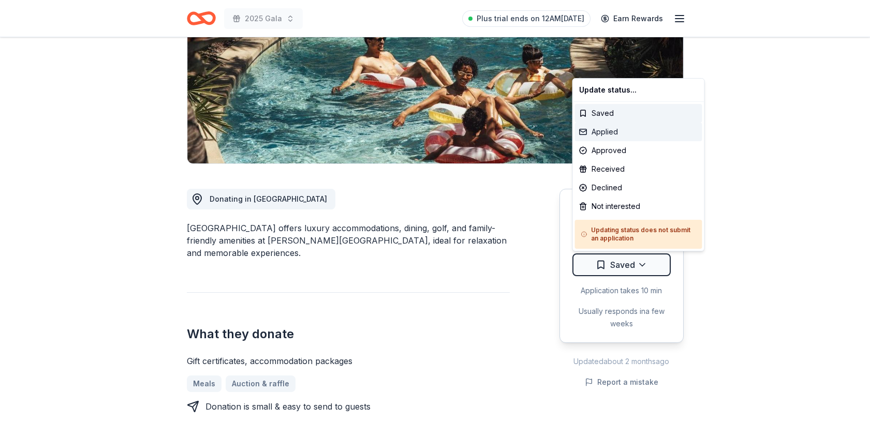
click at [602, 134] on div "Applied" at bounding box center [638, 132] width 127 height 19
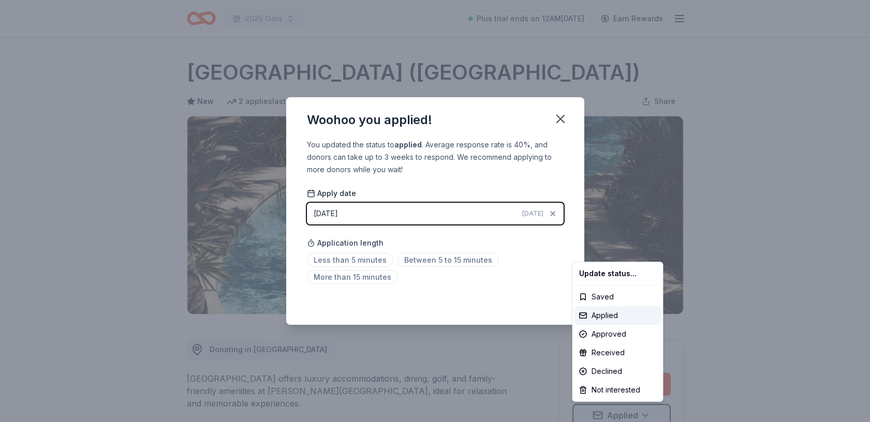
click at [562, 120] on html "2025 Gala Plus trial ends on 12AM, 8/26 Earn Rewards Due in 15 days Share Four …" at bounding box center [435, 211] width 870 height 422
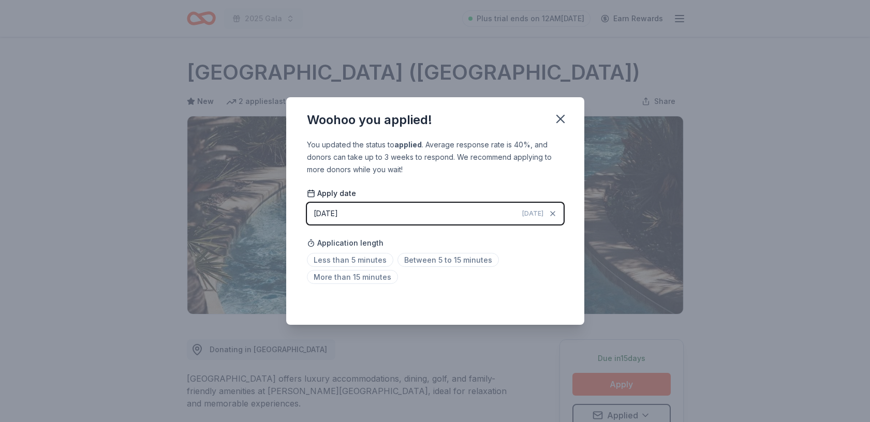
scroll to position [5, 0]
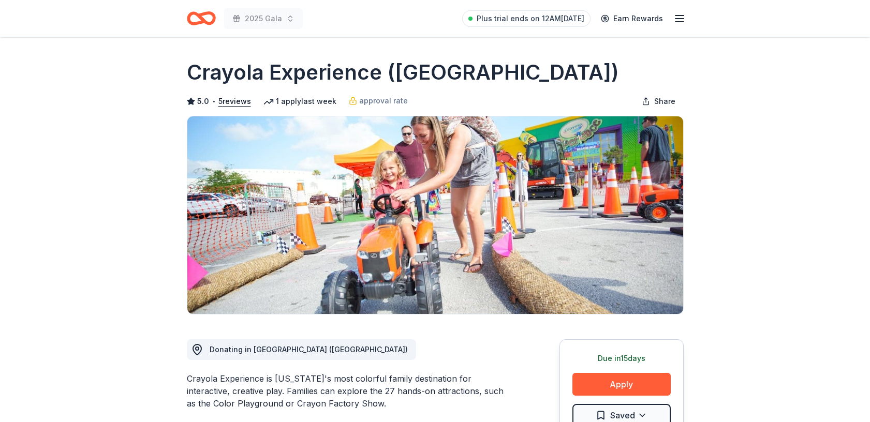
scroll to position [87, 0]
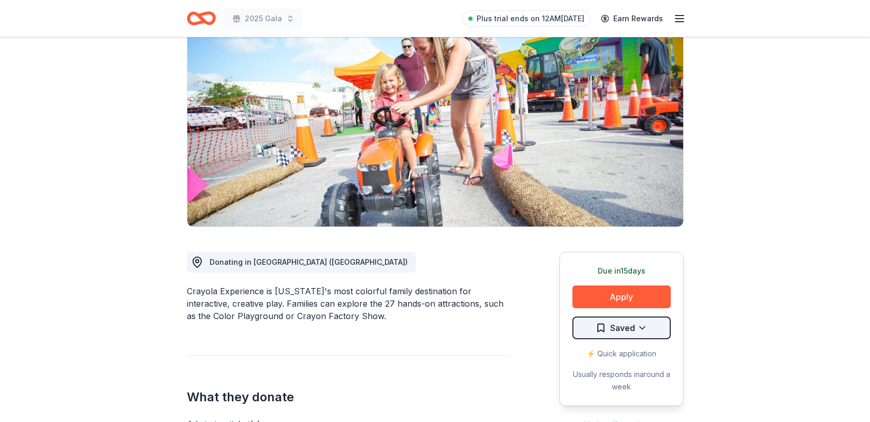
click at [643, 330] on html "2025 Gala Plus trial ends on 12AM[DATE] Earn Rewards Due [DATE] Share Crayola E…" at bounding box center [435, 124] width 870 height 422
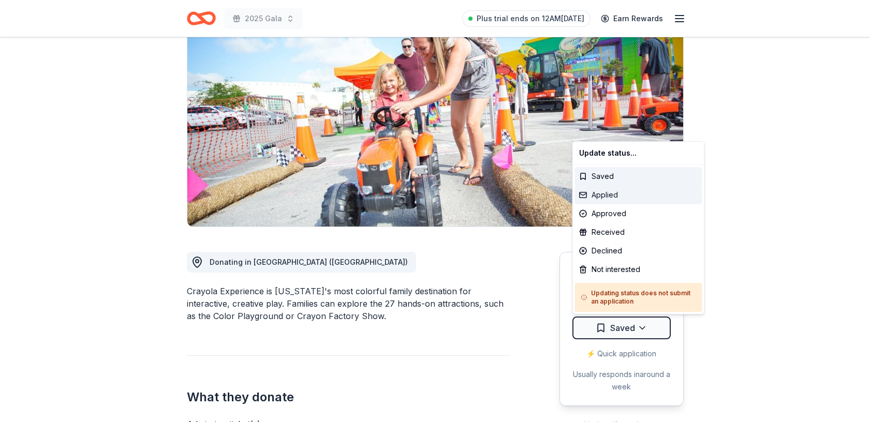
click at [617, 196] on div "Applied" at bounding box center [638, 195] width 127 height 19
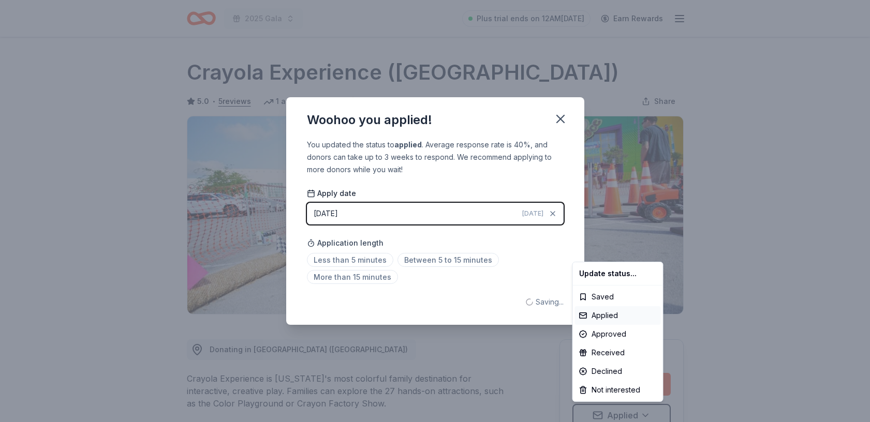
scroll to position [0, 0]
click at [559, 119] on html "2025 Gala Plus trial ends on 12AM, 8/26 Earn Rewards Due in 15 days Share Crayo…" at bounding box center [435, 211] width 870 height 422
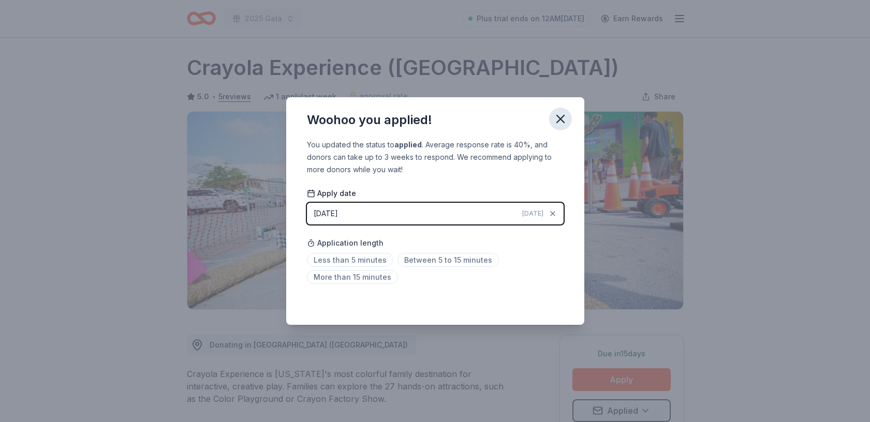
click at [559, 116] on icon "button" at bounding box center [560, 119] width 14 height 14
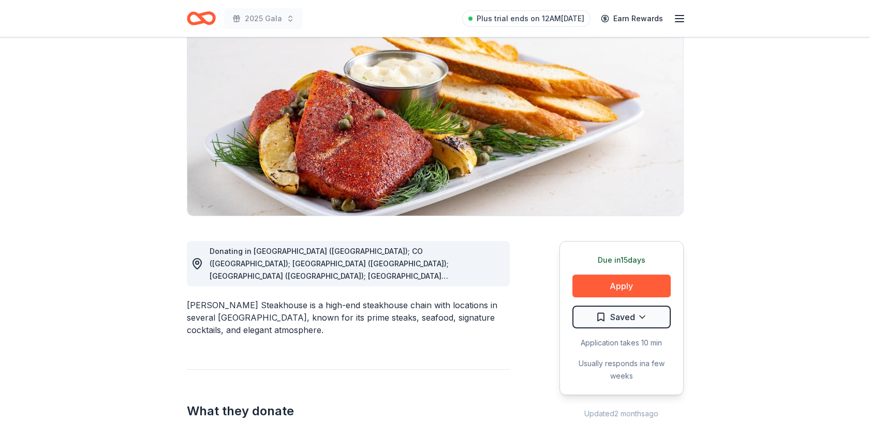
scroll to position [123, 0]
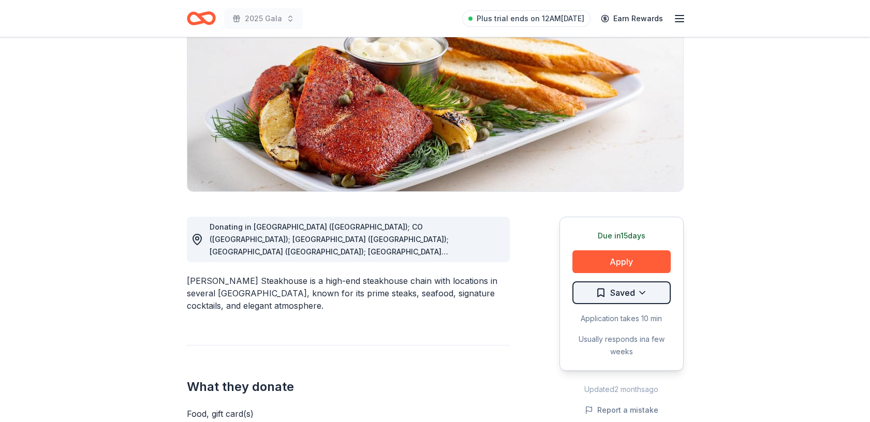
click at [634, 291] on html "2025 Gala Plus trial ends on 12AM[DATE] Earn Rewards Due [DATE] Share [PERSON_N…" at bounding box center [435, 88] width 870 height 422
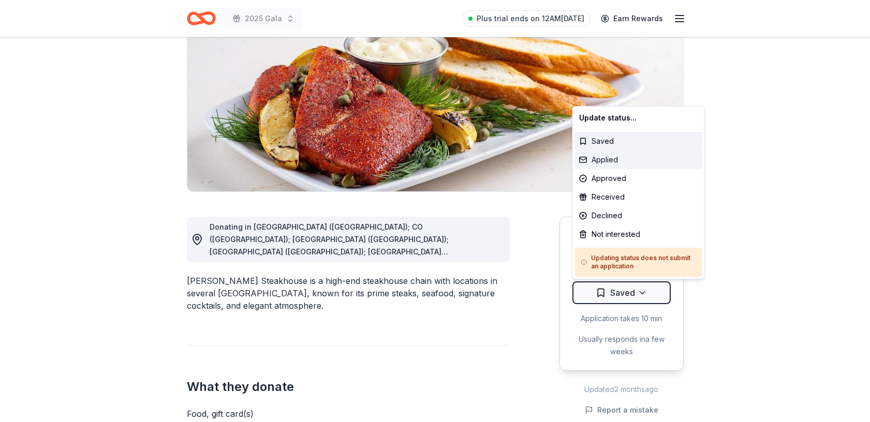
click at [617, 156] on div "Applied" at bounding box center [638, 160] width 127 height 19
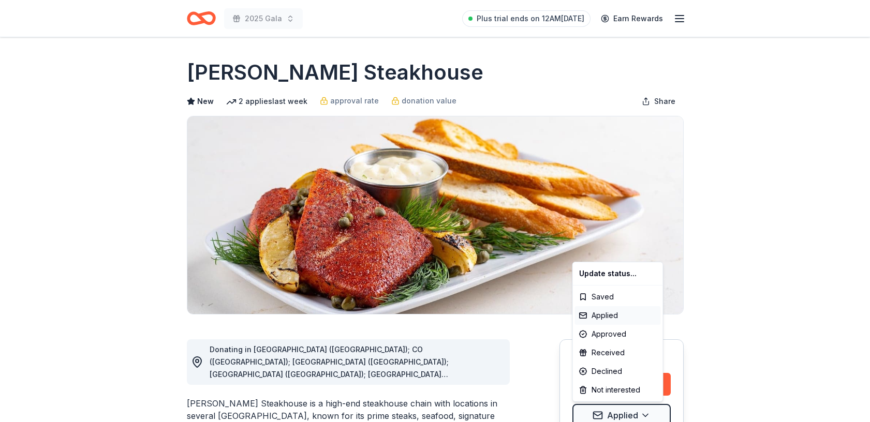
scroll to position [0, 0]
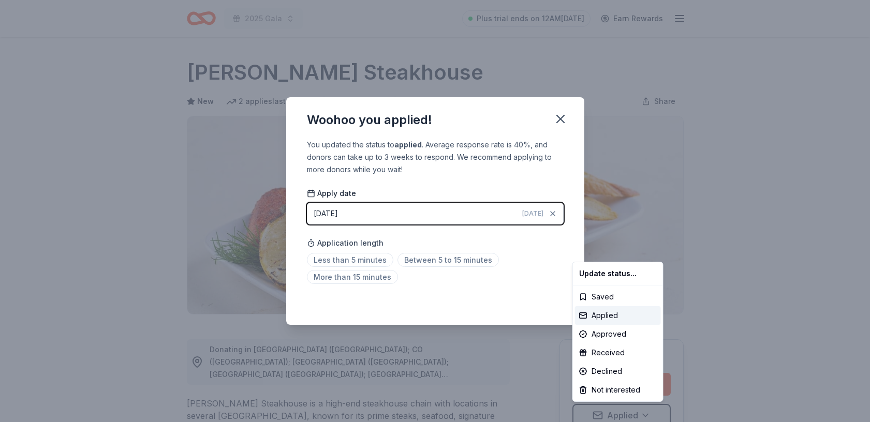
click at [561, 115] on html "2025 Gala Plus trial ends on 12AM, 8/26 Earn Rewards Due in 15 days Share Perry…" at bounding box center [435, 211] width 870 height 422
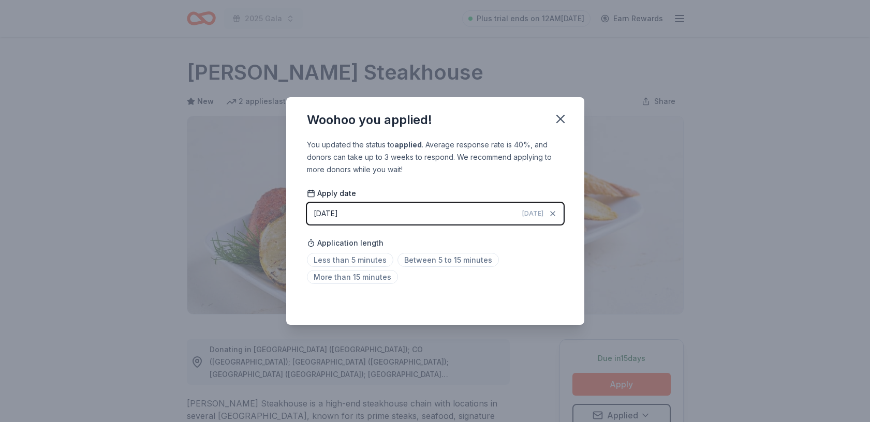
scroll to position [5, 0]
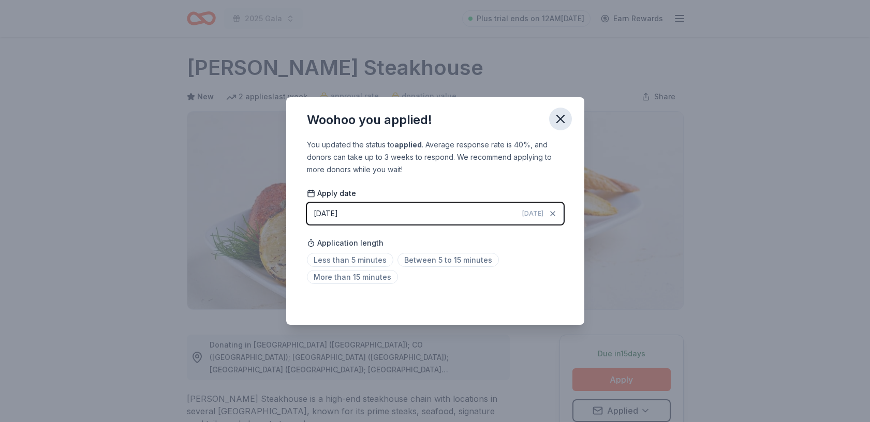
click at [559, 123] on icon "button" at bounding box center [560, 119] width 14 height 14
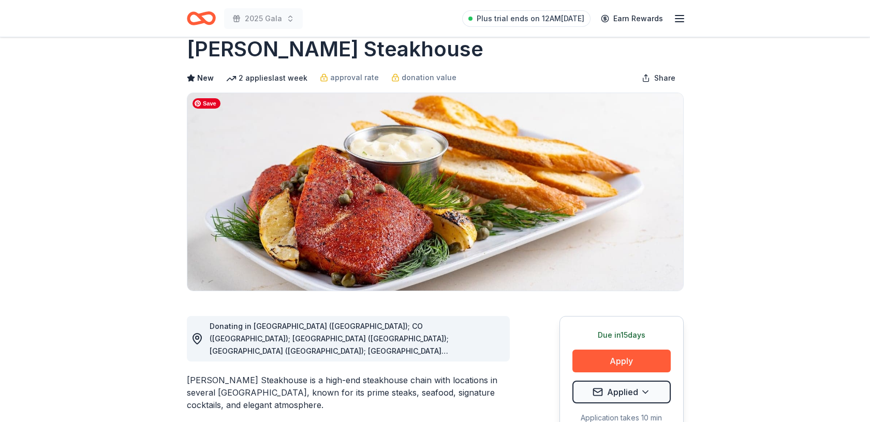
scroll to position [24, 0]
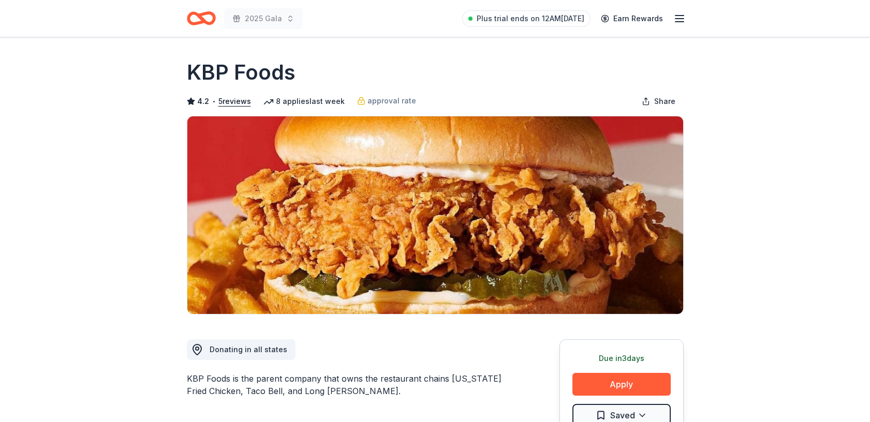
scroll to position [195, 0]
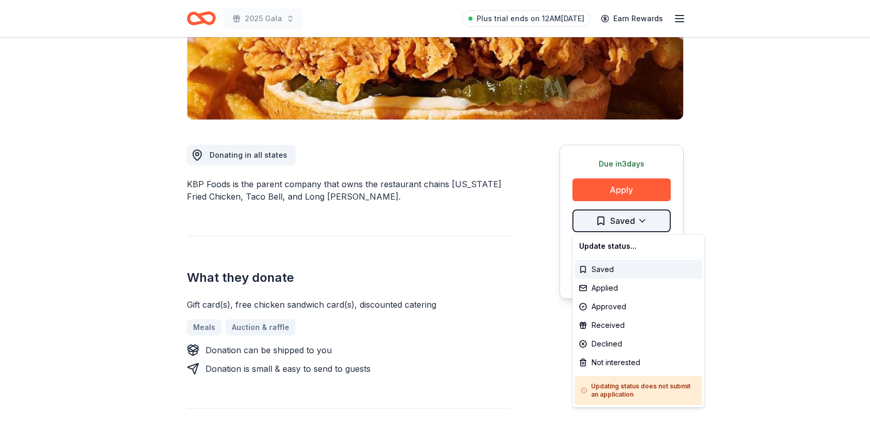
click at [626, 219] on html "2025 Gala Plus trial ends on 12AM[DATE] Earn Rewards Due [DATE] Share KBP Foods…" at bounding box center [435, 16] width 870 height 422
click at [624, 287] on div "Applied" at bounding box center [638, 288] width 127 height 19
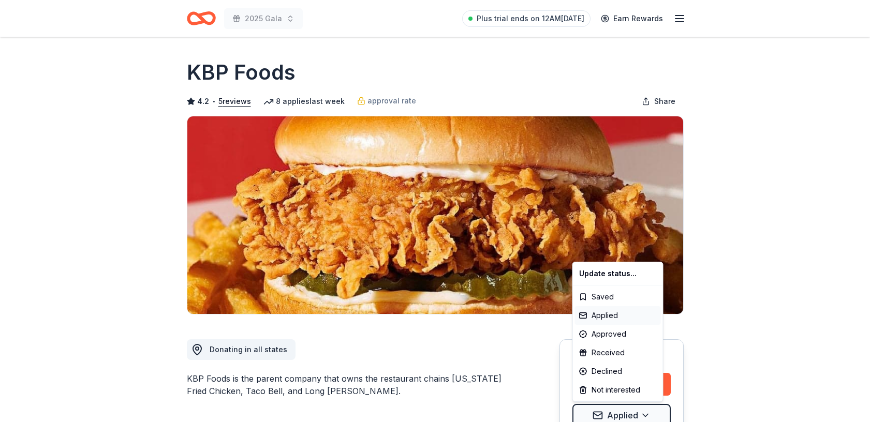
scroll to position [0, 0]
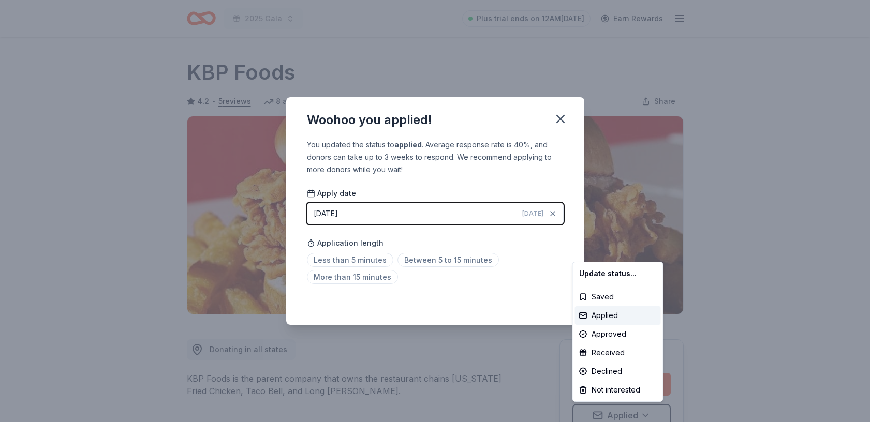
click at [561, 120] on html "2025 Gala Plus trial ends on 12AM, 8/26 Earn Rewards Due in 3 days Share KBP Fo…" at bounding box center [435, 211] width 870 height 422
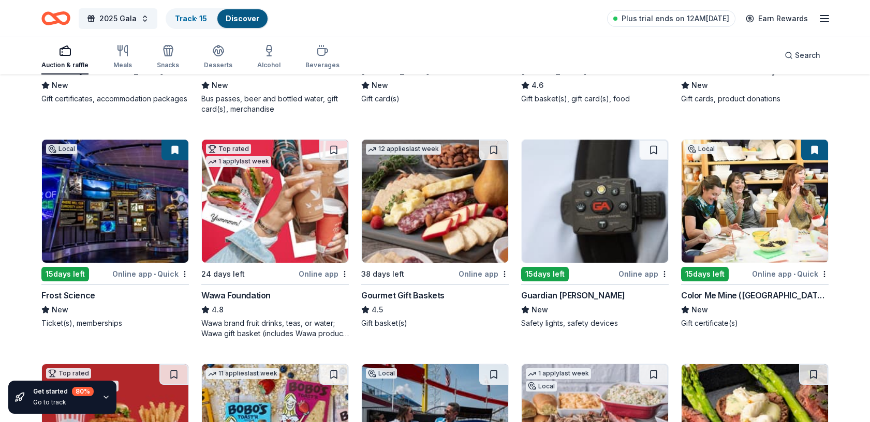
scroll to position [953, 0]
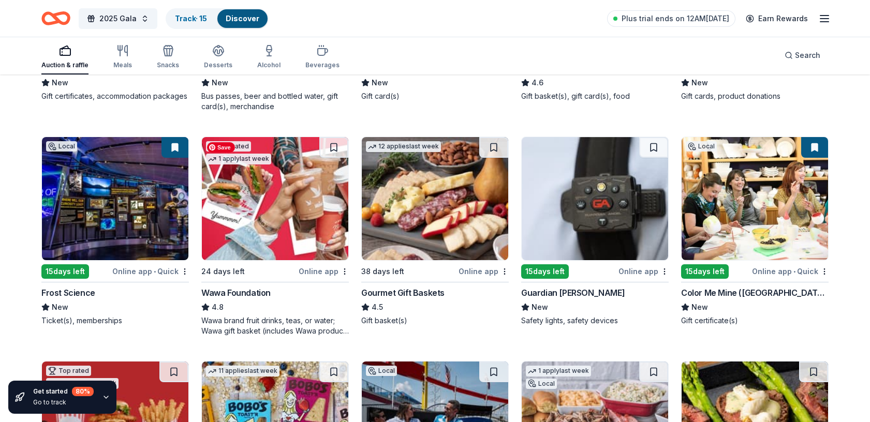
click at [256, 221] on img at bounding box center [275, 198] width 147 height 123
click at [310, 187] on img at bounding box center [275, 198] width 147 height 123
click at [436, 213] on img at bounding box center [435, 198] width 147 height 123
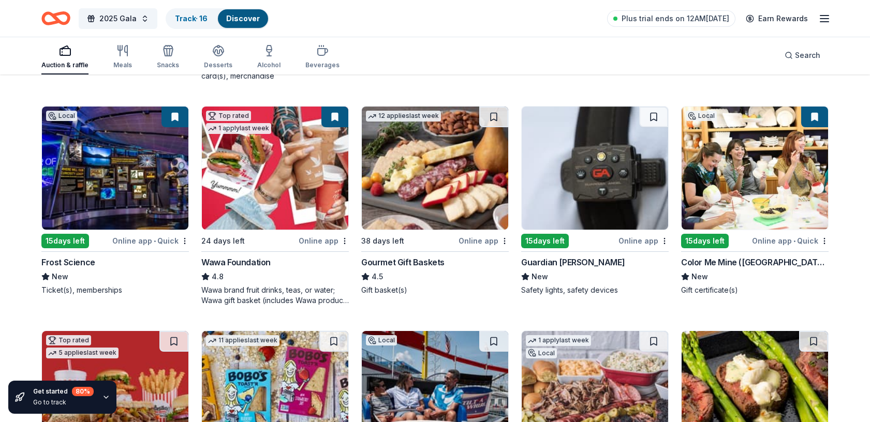
scroll to position [973, 0]
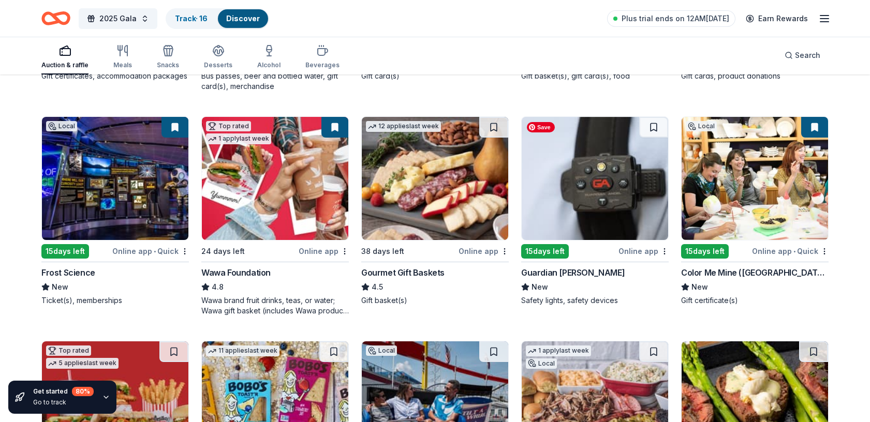
click at [592, 207] on img at bounding box center [595, 178] width 147 height 123
click at [493, 127] on button at bounding box center [493, 127] width 29 height 21
click at [788, 174] on img at bounding box center [755, 178] width 147 height 123
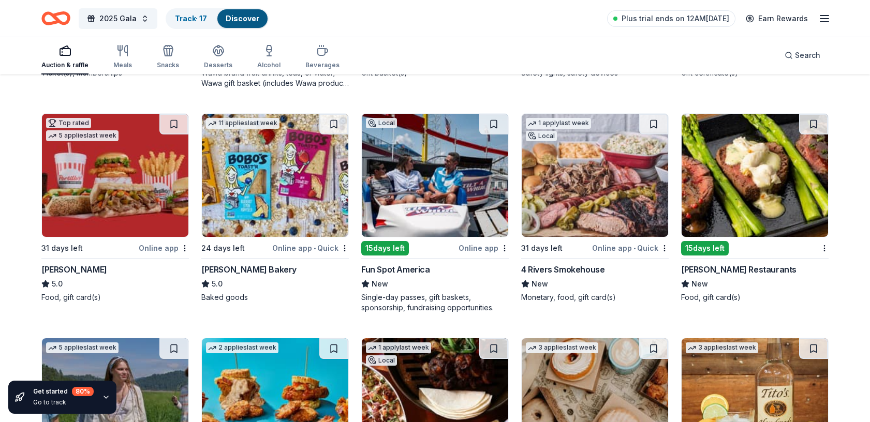
scroll to position [1203, 0]
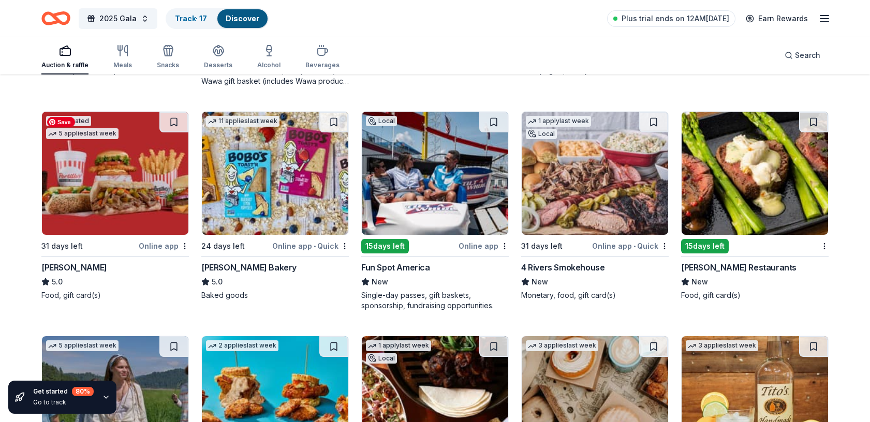
click at [118, 170] on img at bounding box center [115, 173] width 147 height 123
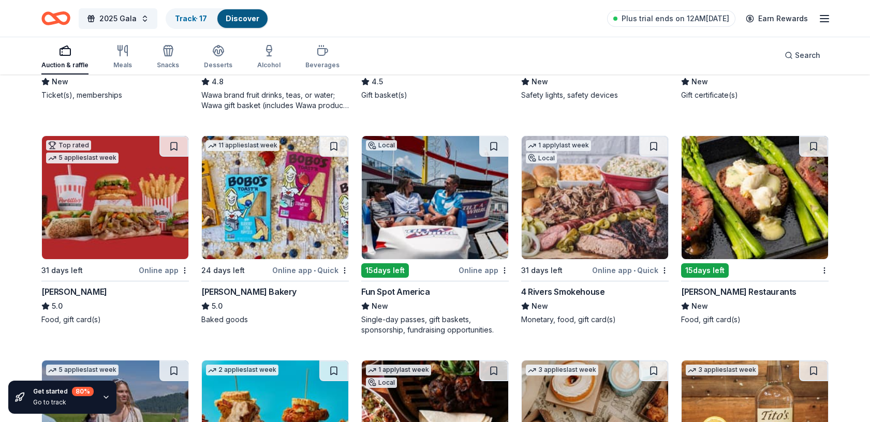
scroll to position [1179, 0]
click at [276, 212] on img at bounding box center [275, 197] width 147 height 123
click at [436, 185] on img at bounding box center [435, 197] width 147 height 123
click at [494, 143] on button at bounding box center [493, 146] width 29 height 21
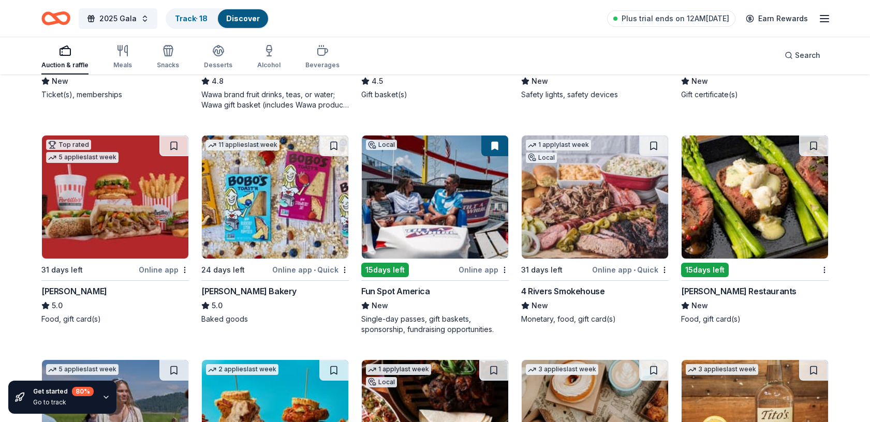
click at [491, 145] on button at bounding box center [494, 146] width 27 height 21
click at [472, 168] on img at bounding box center [435, 197] width 147 height 123
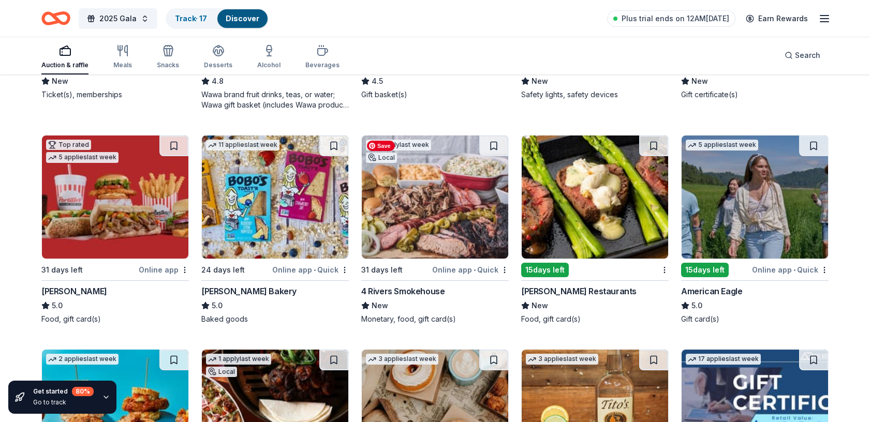
click at [425, 210] on img at bounding box center [435, 197] width 147 height 123
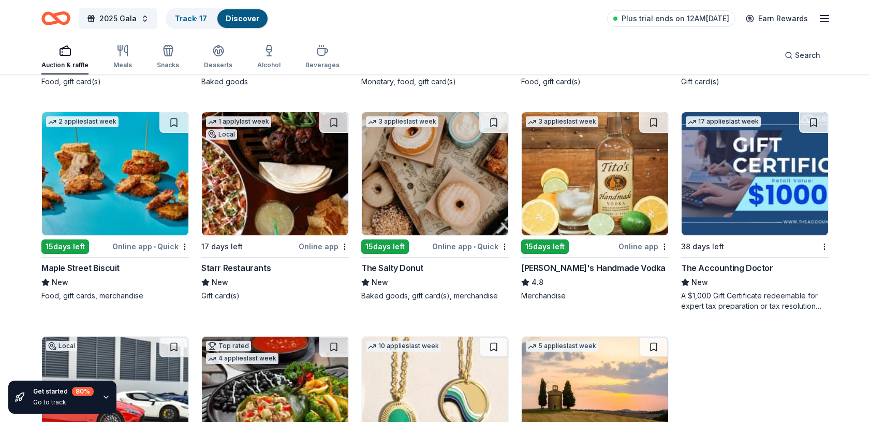
scroll to position [1418, 0]
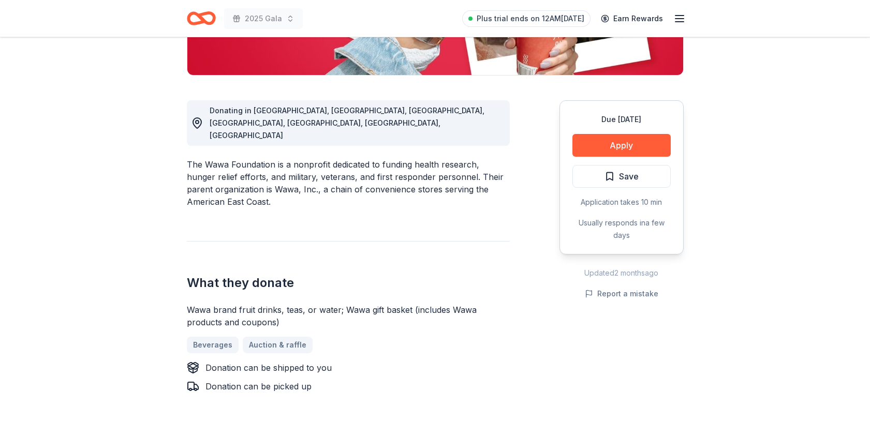
scroll to position [242, 0]
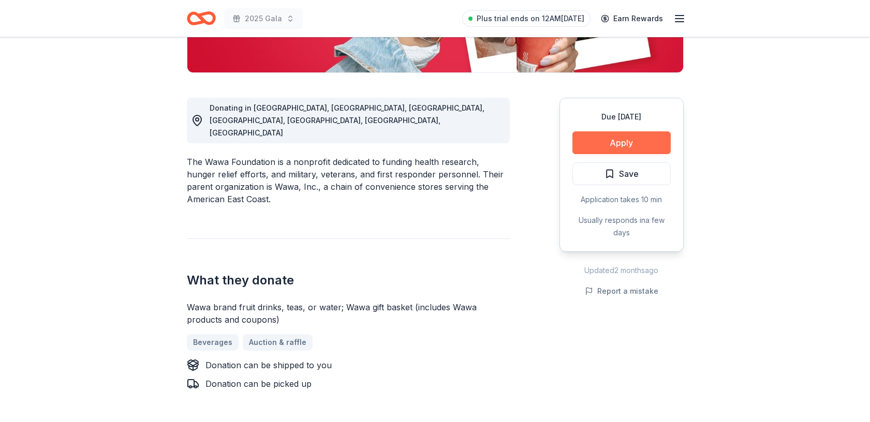
click at [606, 140] on button "Apply" at bounding box center [622, 143] width 98 height 23
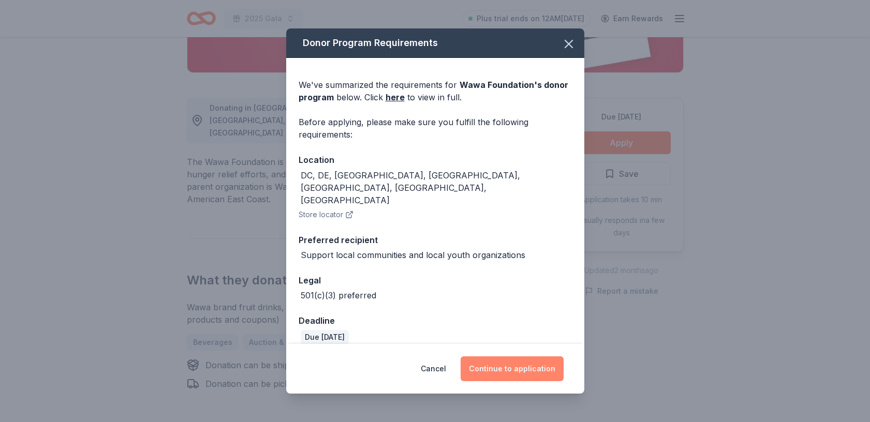
click at [510, 361] on button "Continue to application" at bounding box center [512, 369] width 103 height 25
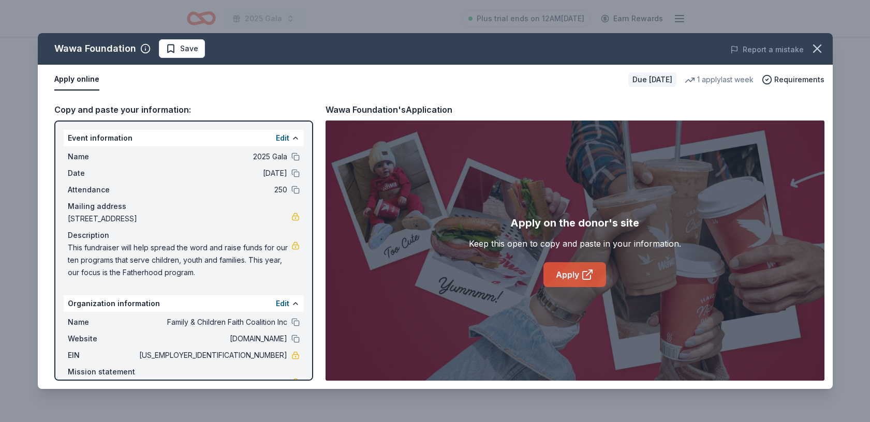
click at [571, 276] on link "Apply" at bounding box center [575, 274] width 63 height 25
click at [572, 274] on link "Apply" at bounding box center [575, 274] width 63 height 25
click at [818, 50] on icon "button" at bounding box center [817, 48] width 14 height 14
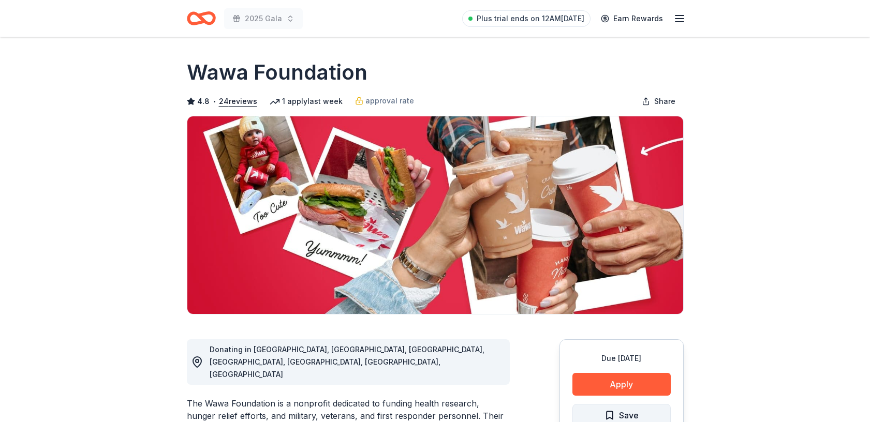
scroll to position [83, 0]
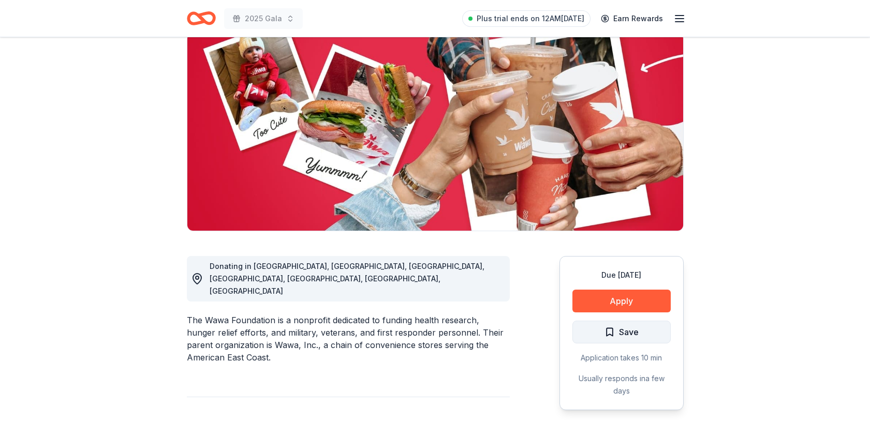
click at [620, 335] on span "Save" at bounding box center [629, 332] width 20 height 13
click at [644, 330] on html "2025 Gala Plus trial ends on 12AM[DATE] Earn Rewards Due [DATE] Share Wawa Foun…" at bounding box center [435, 128] width 870 height 422
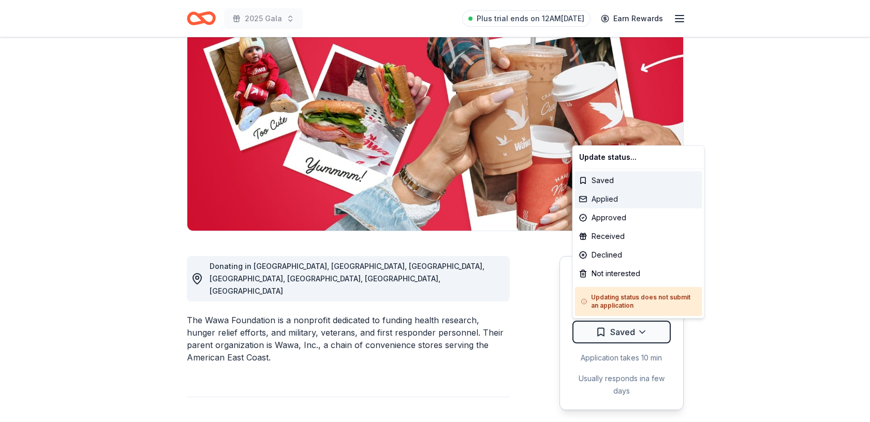
click at [614, 197] on div "Applied" at bounding box center [638, 199] width 127 height 19
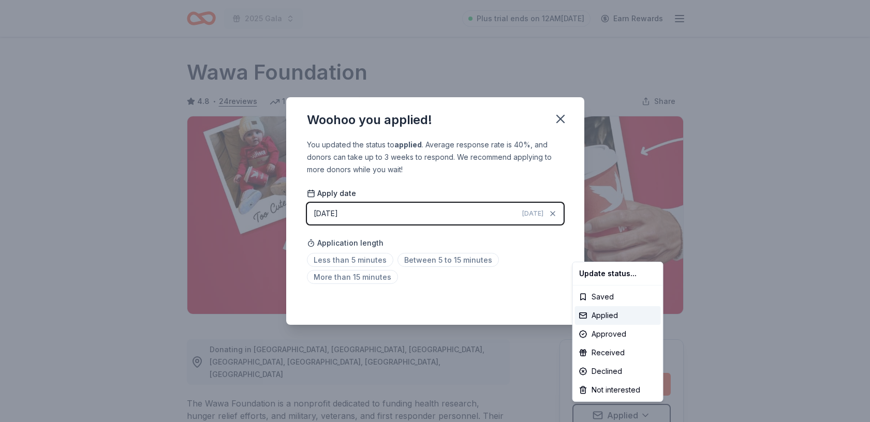
click at [558, 116] on html "2025 Gala Plus trial ends on 12AM, 8/26 Earn Rewards Due in 24 days Share Wawa …" at bounding box center [435, 211] width 870 height 422
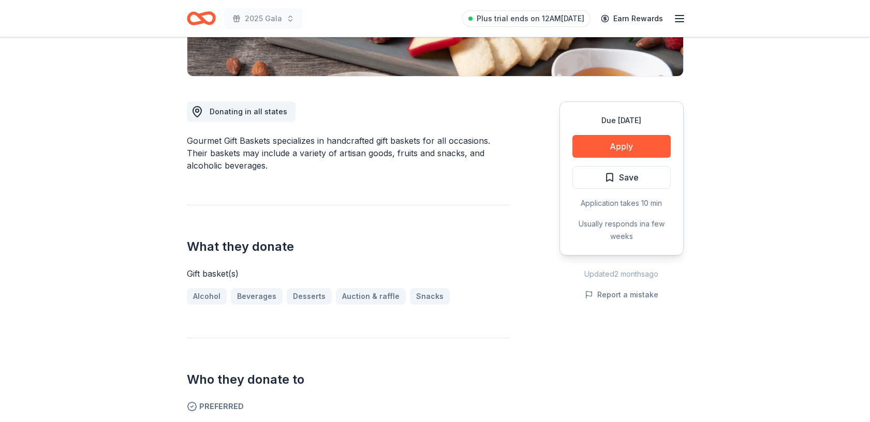
scroll to position [239, 0]
click at [610, 148] on button "Apply" at bounding box center [622, 146] width 98 height 23
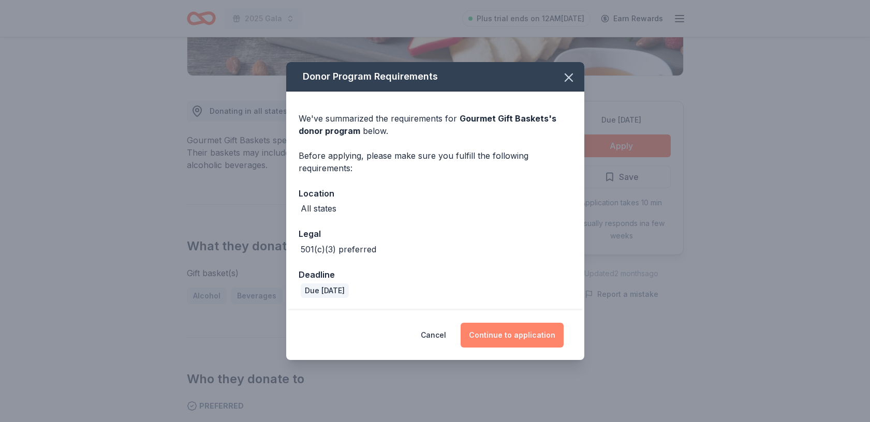
click at [521, 338] on button "Continue to application" at bounding box center [512, 335] width 103 height 25
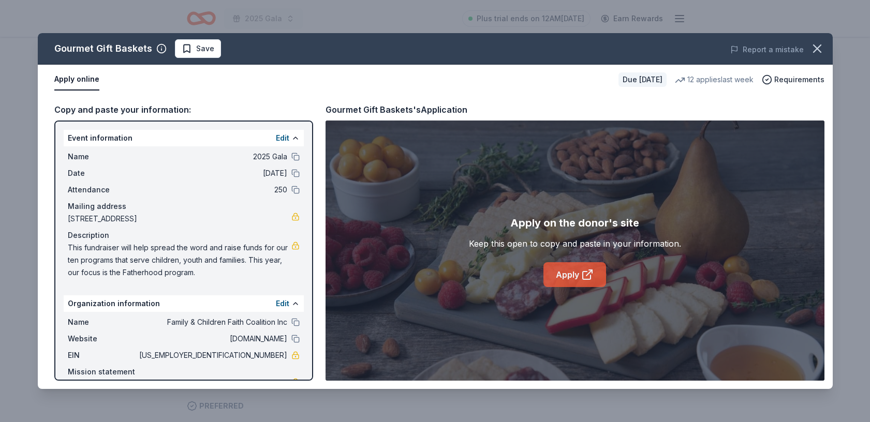
click at [572, 272] on link "Apply" at bounding box center [575, 274] width 63 height 25
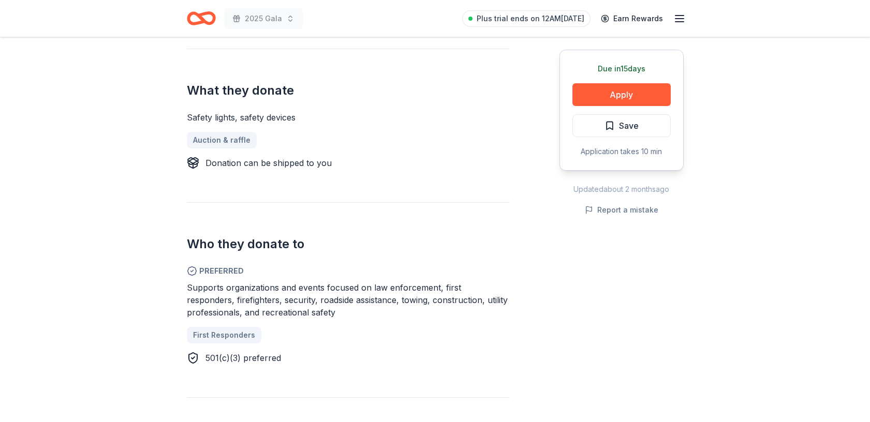
scroll to position [397, 0]
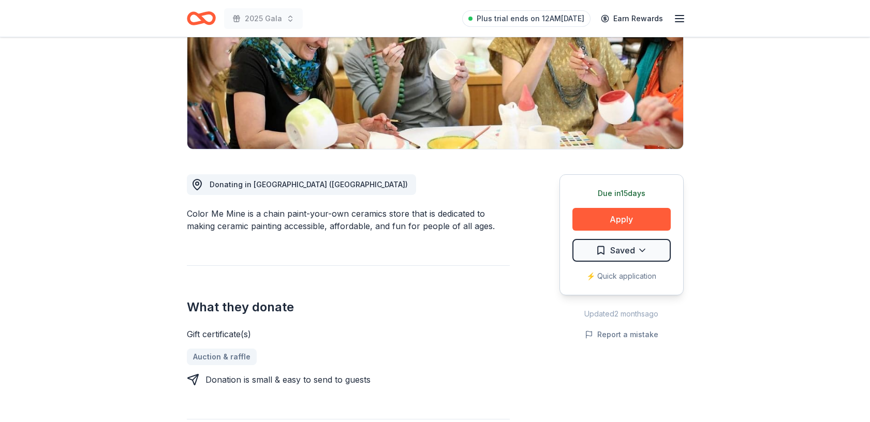
scroll to position [167, 0]
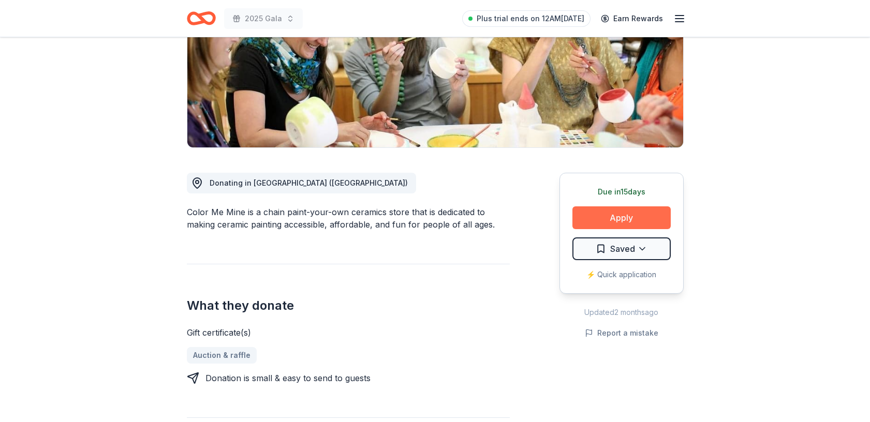
click at [638, 216] on button "Apply" at bounding box center [622, 218] width 98 height 23
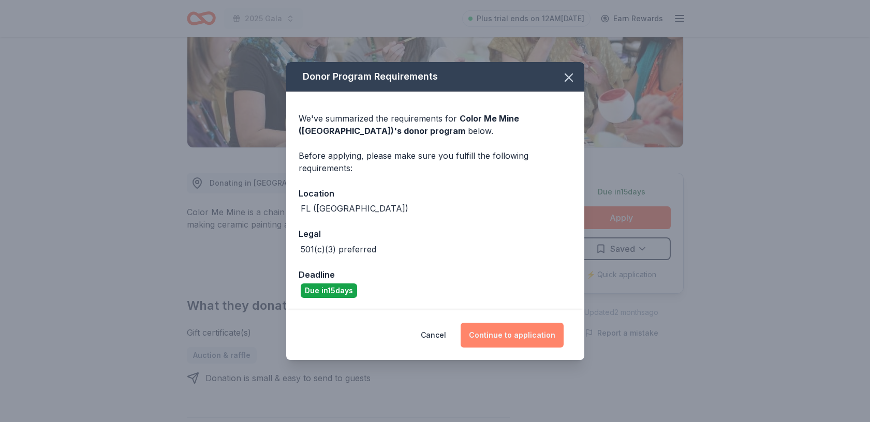
click at [519, 338] on button "Continue to application" at bounding box center [512, 335] width 103 height 25
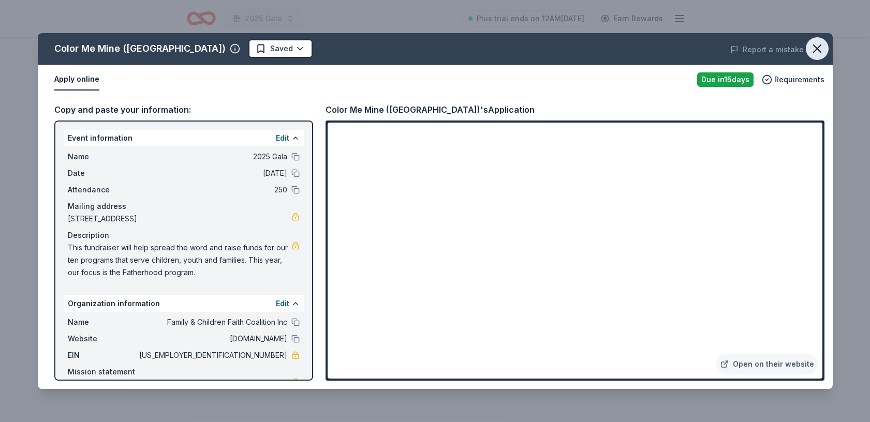
click at [821, 48] on icon "button" at bounding box center [817, 48] width 14 height 14
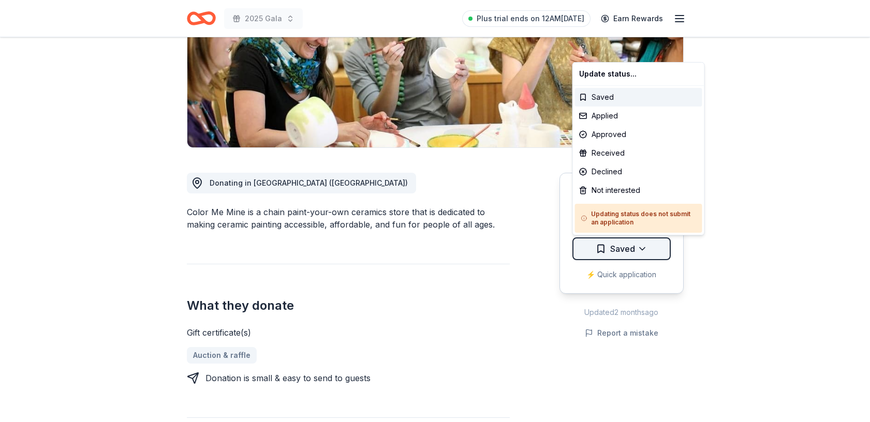
click at [626, 250] on html "2025 Gala Plus trial ends on 12AM, 8/26 Earn Rewards Due in 15 days Share Color…" at bounding box center [435, 44] width 870 height 422
click at [614, 115] on div "Applied" at bounding box center [638, 116] width 127 height 19
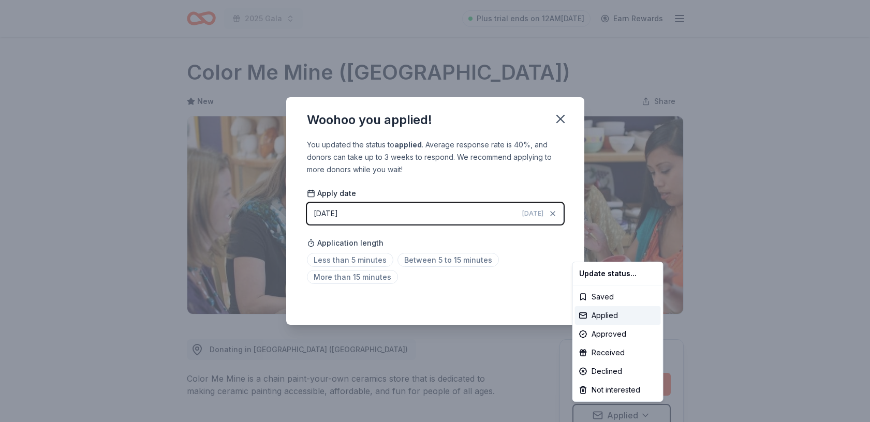
click at [562, 124] on html "2025 Gala Plus trial ends on 12AM, 8/26 Earn Rewards Due in 15 days Share Color…" at bounding box center [435, 211] width 870 height 422
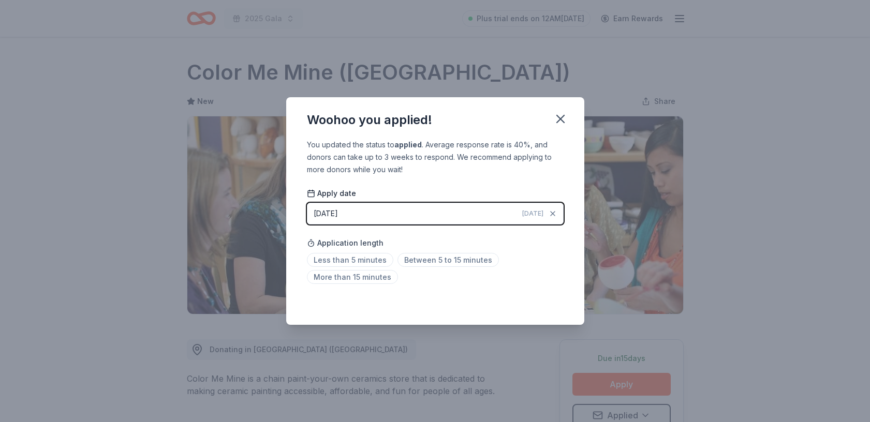
scroll to position [5, 0]
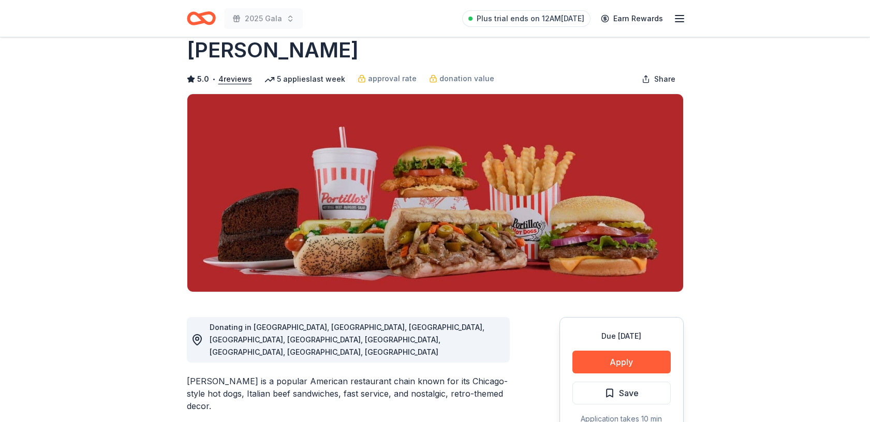
scroll to position [21, 0]
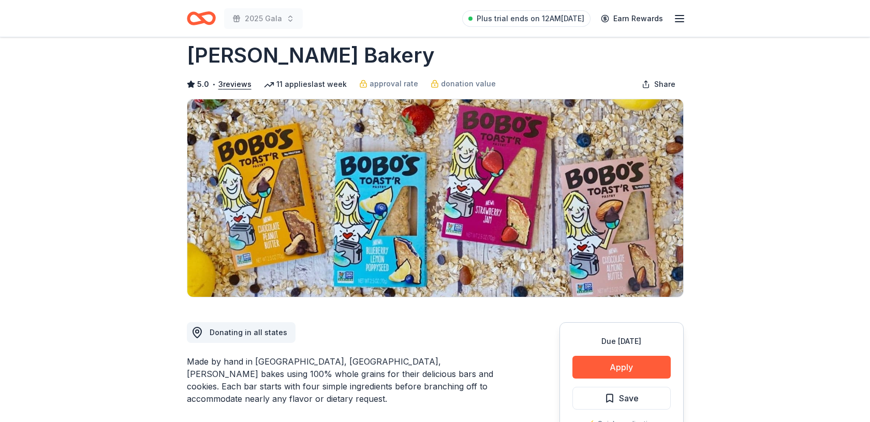
scroll to position [14, 0]
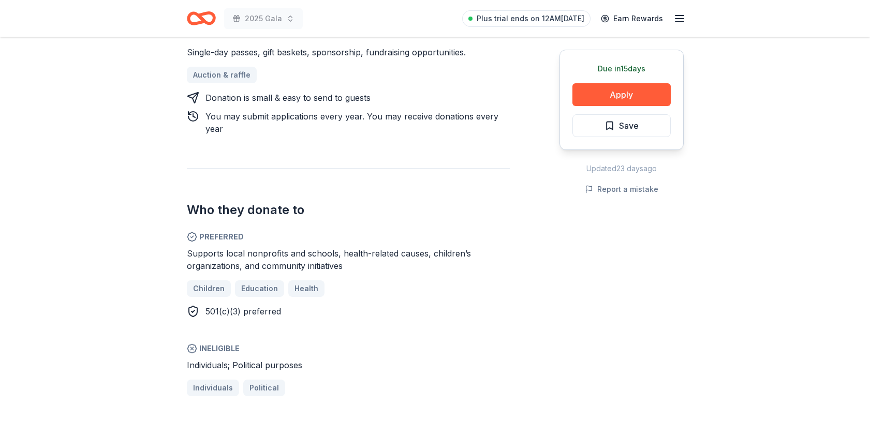
scroll to position [480, 0]
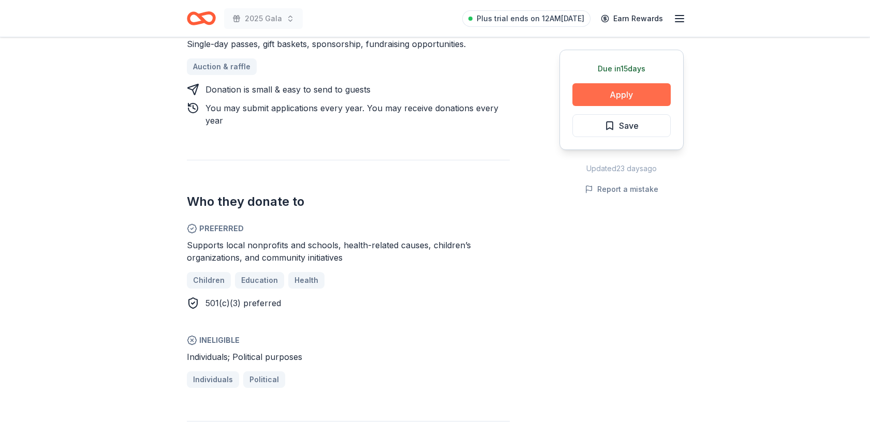
click at [622, 89] on button "Apply" at bounding box center [622, 94] width 98 height 23
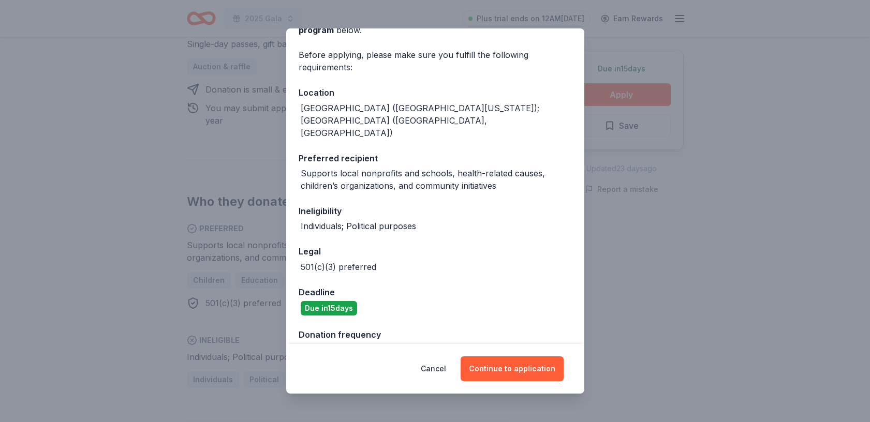
scroll to position [72, 0]
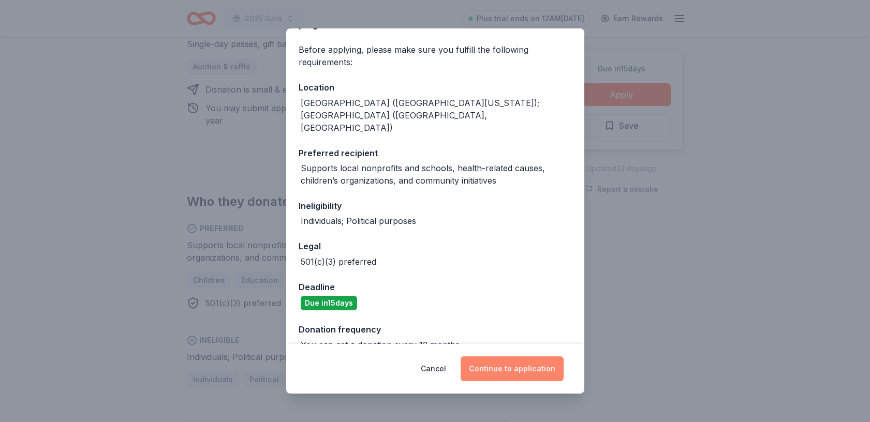
click at [515, 370] on button "Continue to application" at bounding box center [512, 369] width 103 height 25
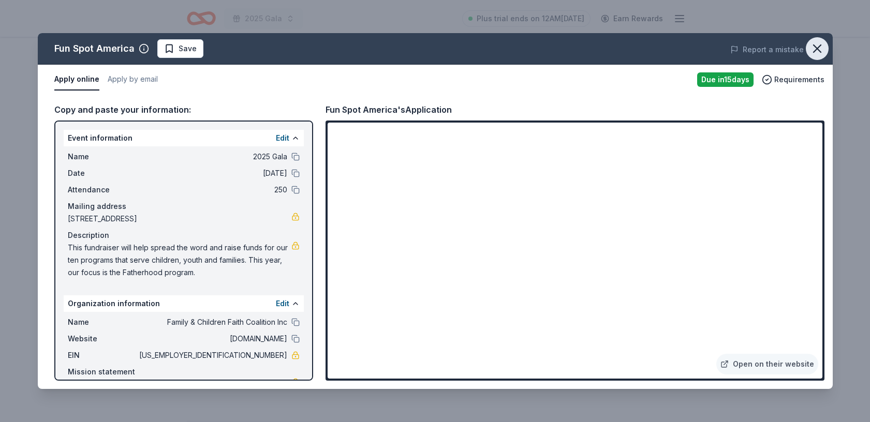
click at [814, 47] on icon "button" at bounding box center [817, 48] width 14 height 14
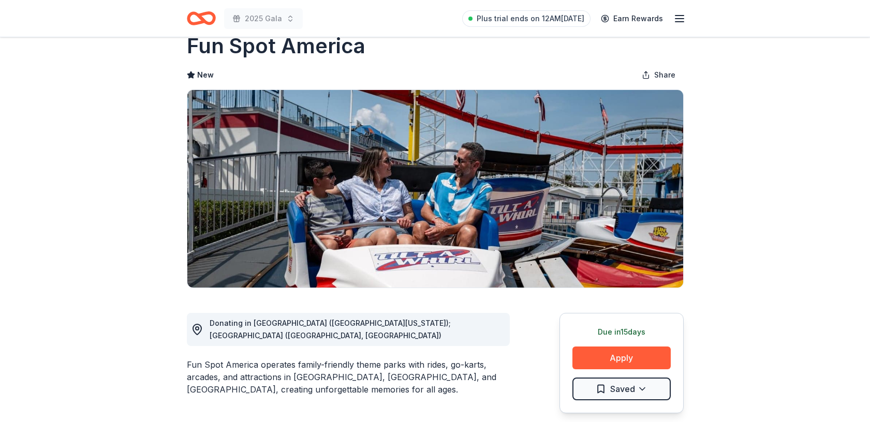
scroll to position [103, 0]
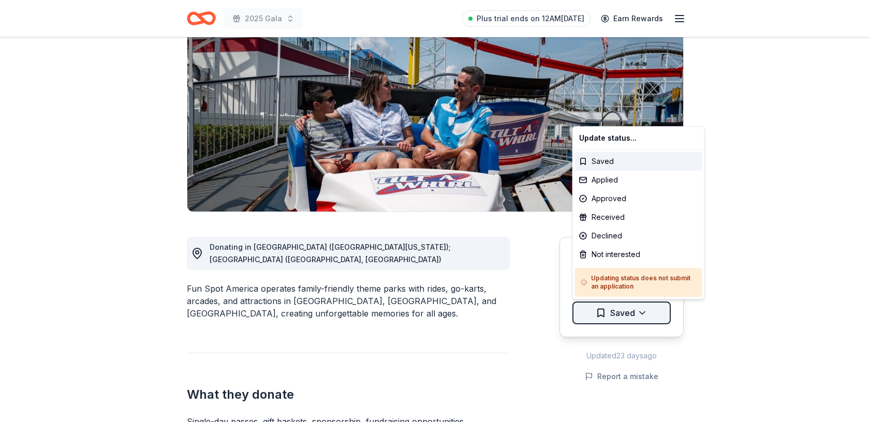
click at [643, 313] on html "2025 Gala Plus trial ends on 12AM[DATE] Earn Rewards Due [DATE] Share Fun Spot …" at bounding box center [435, 108] width 870 height 422
click at [625, 256] on div "Not interested" at bounding box center [638, 254] width 127 height 19
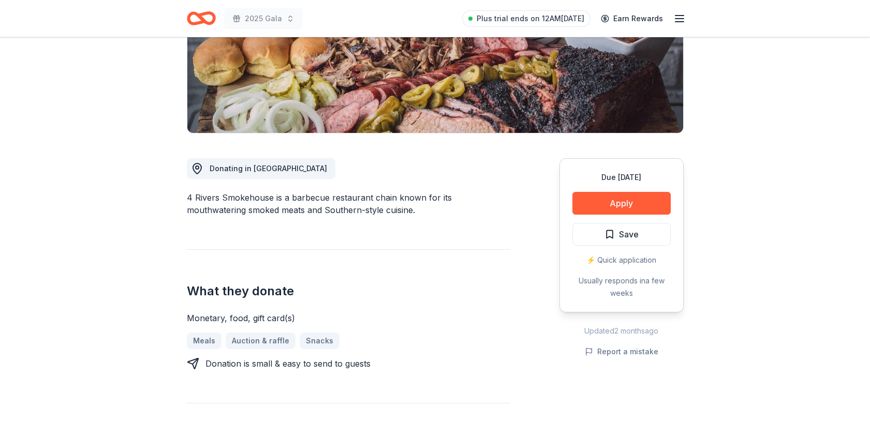
scroll to position [172, 0]
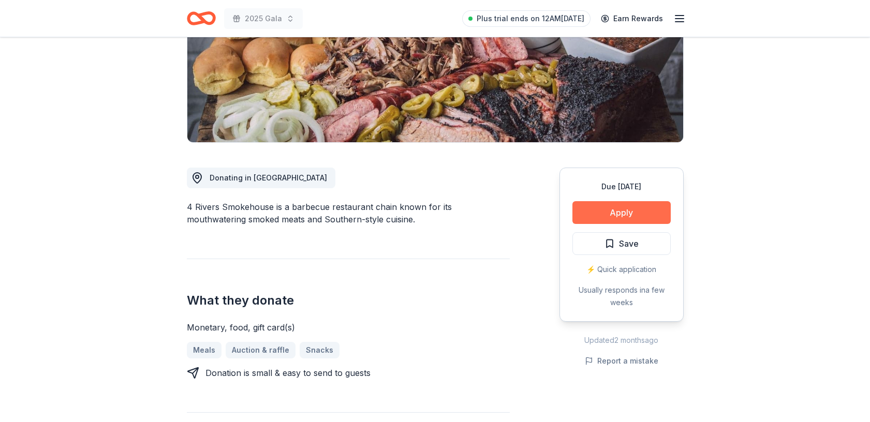
click at [612, 210] on button "Apply" at bounding box center [622, 212] width 98 height 23
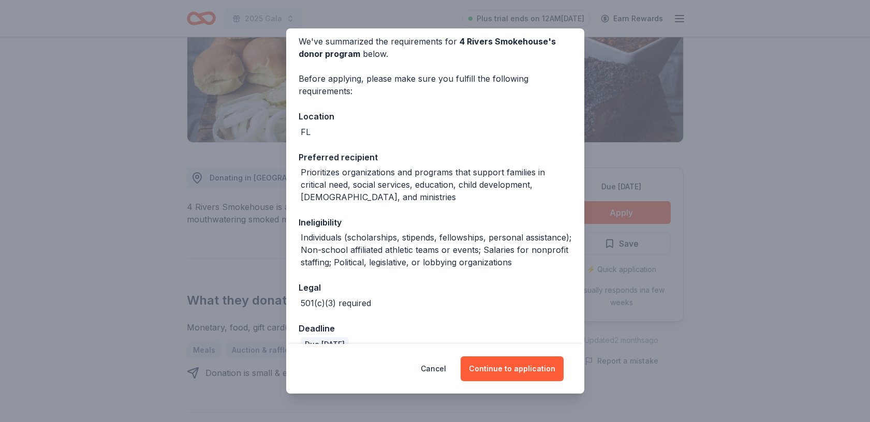
scroll to position [64, 0]
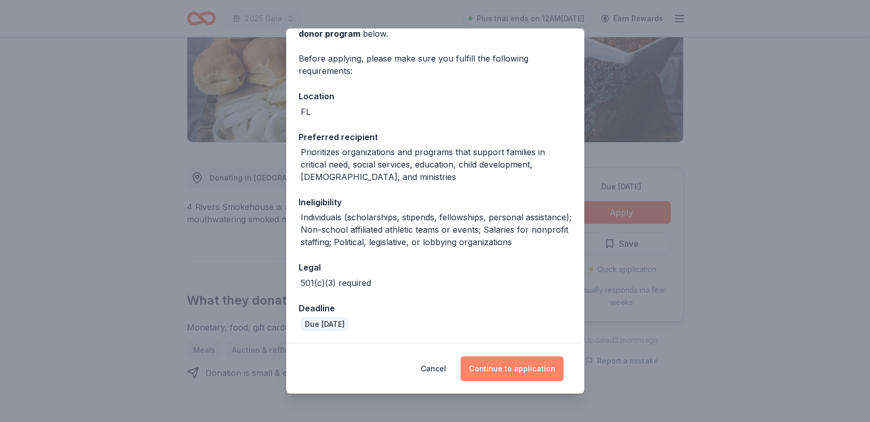
click at [512, 371] on button "Continue to application" at bounding box center [512, 369] width 103 height 25
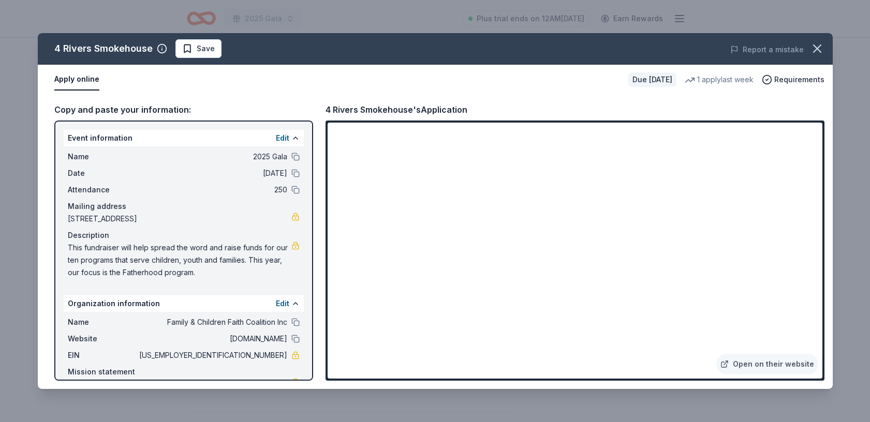
click at [861, 154] on div "4 Rivers Smokehouse Save Report a mistake Apply online Due [DATE] 1 apply last …" at bounding box center [435, 211] width 870 height 422
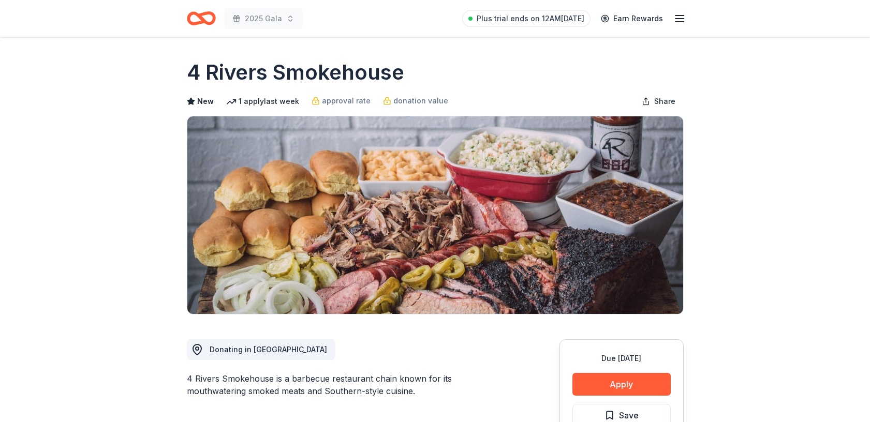
scroll to position [6, 0]
